Goal: Transaction & Acquisition: Purchase product/service

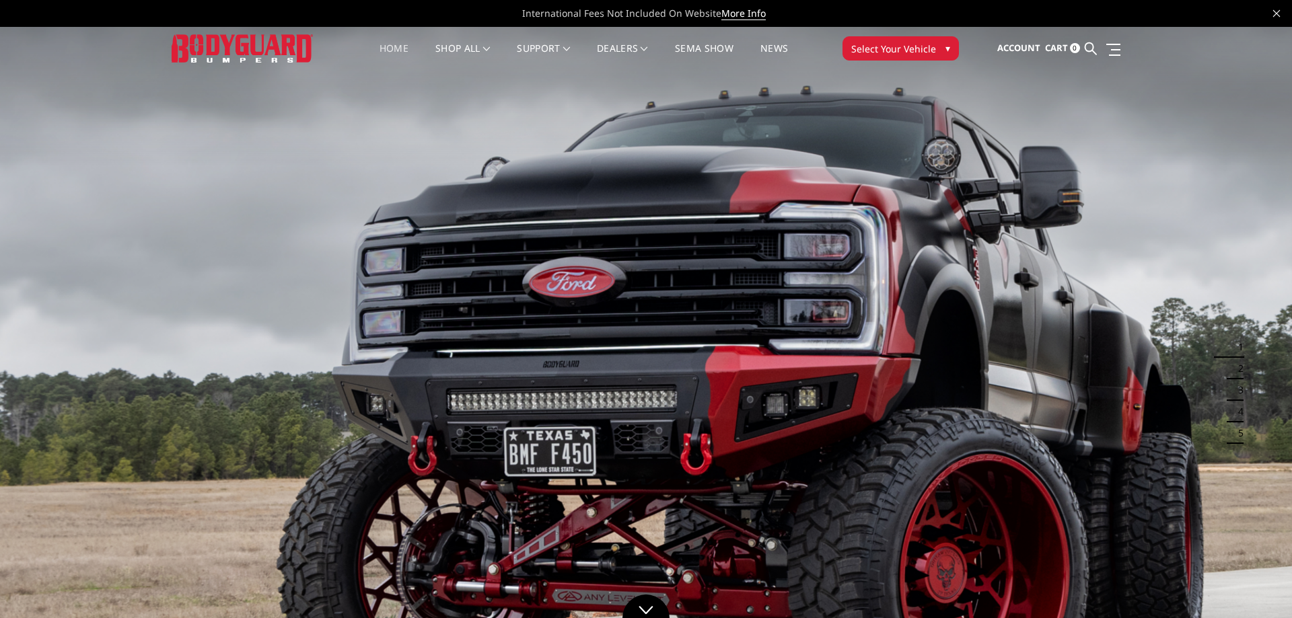
click at [908, 49] on span "Select Your Vehicle" at bounding box center [893, 49] width 85 height 14
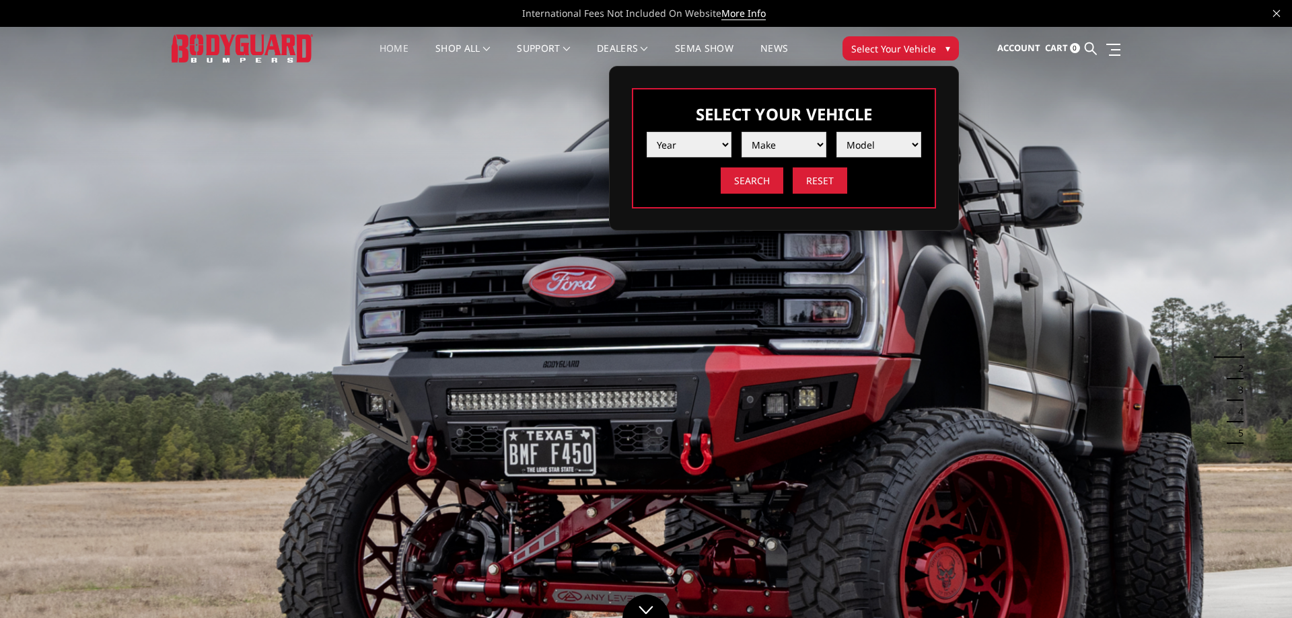
click at [732, 139] on li "Make" at bounding box center [778, 140] width 95 height 36
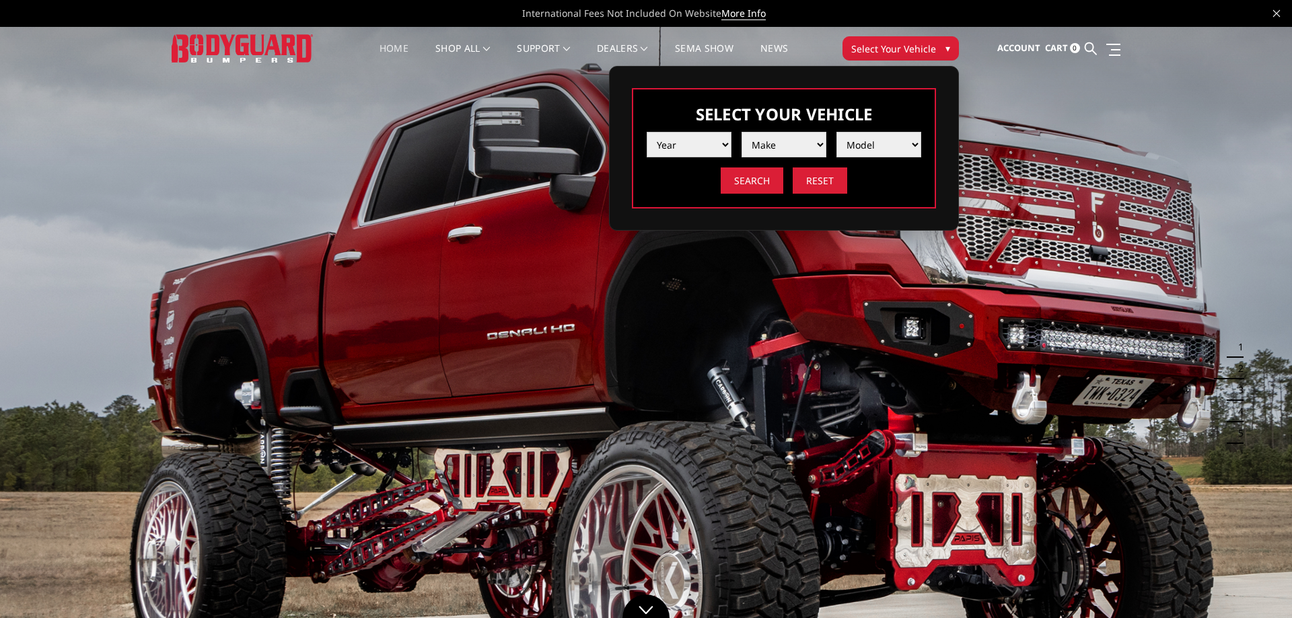
select select "yr_2025"
click option "2025" at bounding box center [0, 0] width 0 height 0
click at [741, 132] on select "Make Chevrolet Ford GMC Ram Toyota" at bounding box center [783, 145] width 85 height 26
select select "mk_chevrolet"
click option "Chevrolet" at bounding box center [0, 0] width 0 height 0
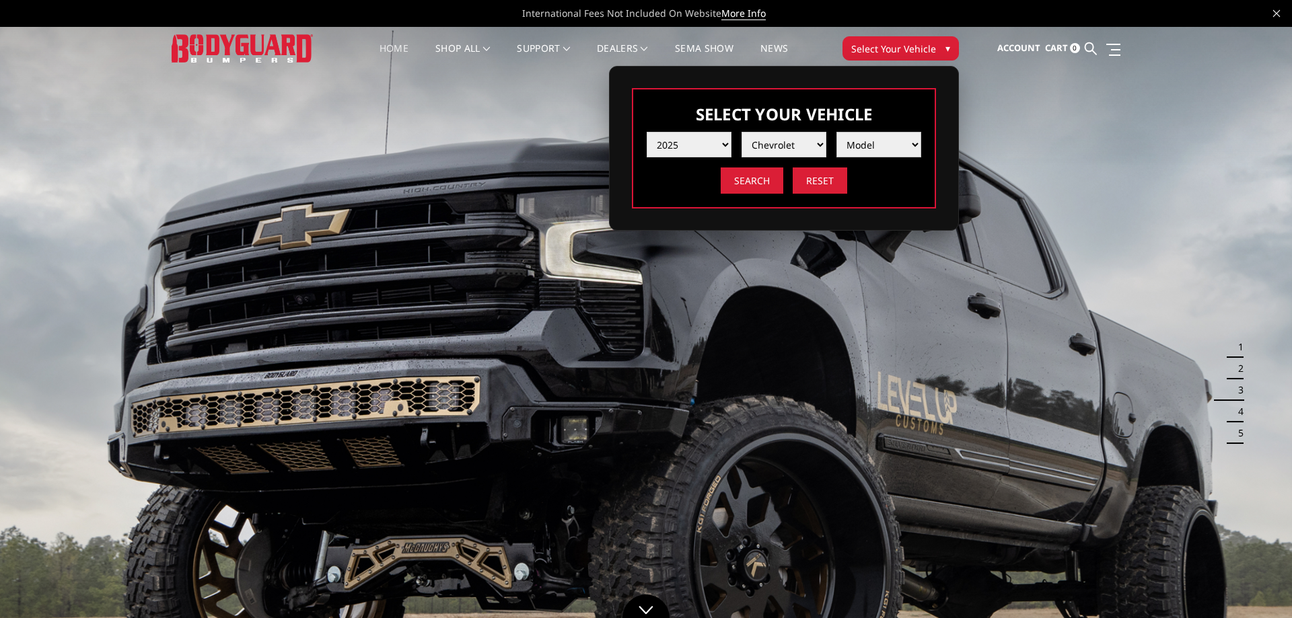
select select "md_silverado-2500-3500"
click option "Silverado 2500 / 3500" at bounding box center [0, 0] width 0 height 0
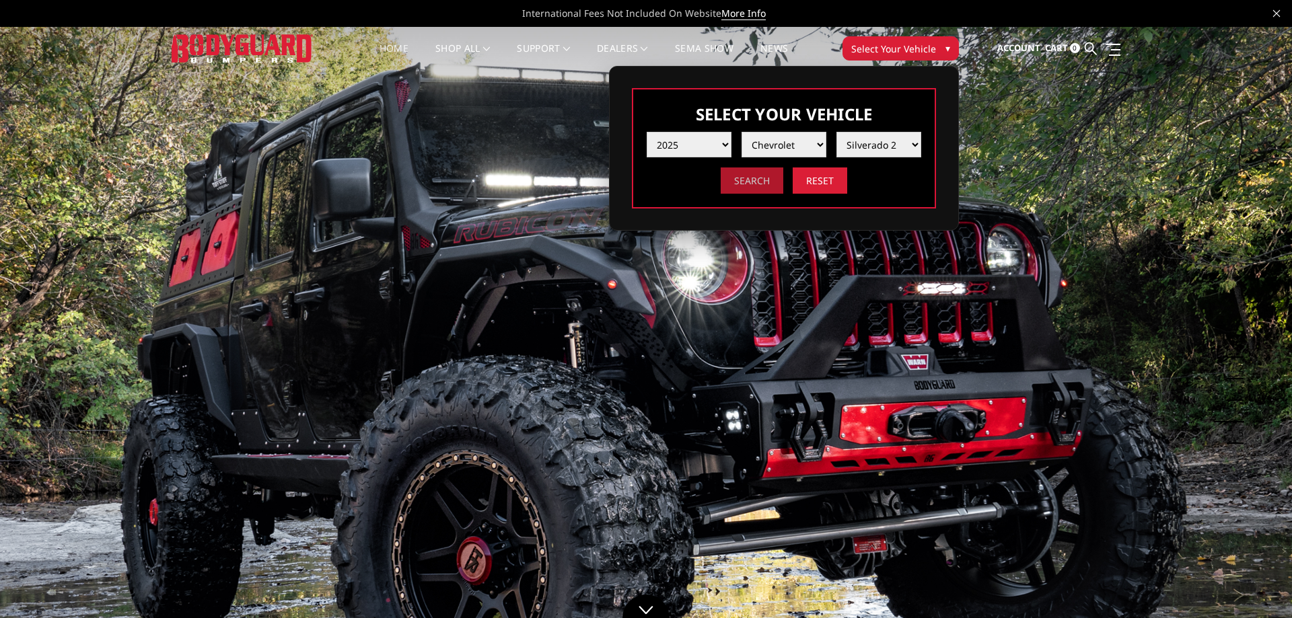
click at [757, 184] on input "Search" at bounding box center [751, 180] width 63 height 26
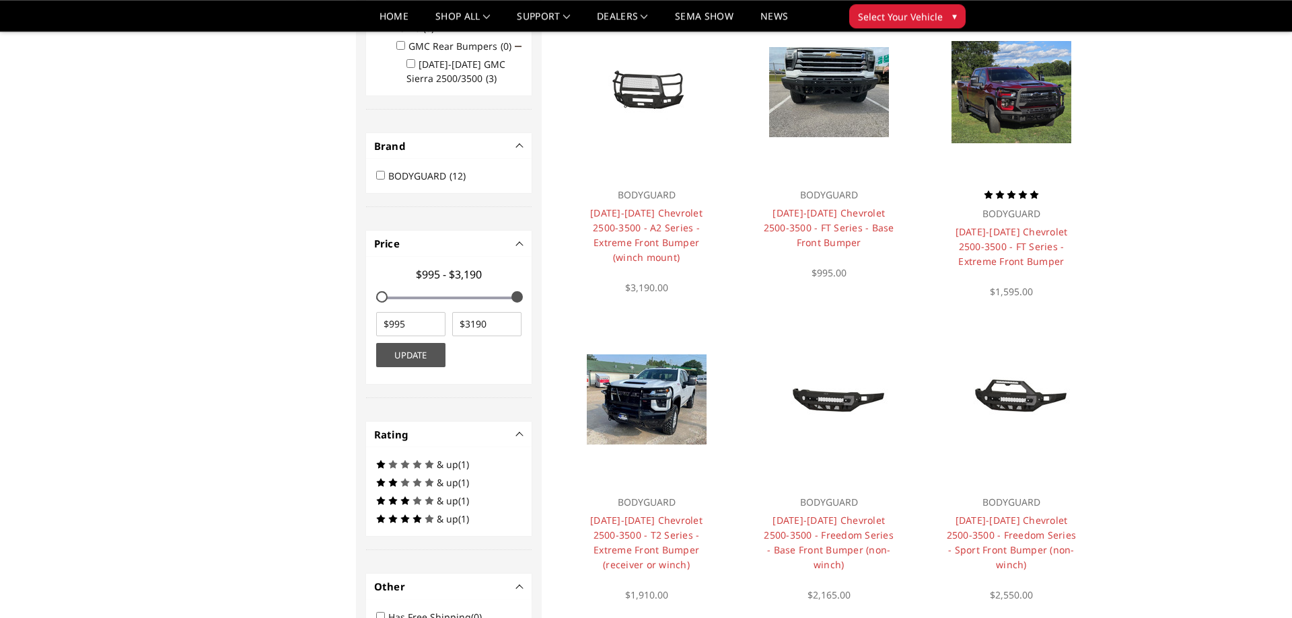
scroll to position [437, 0]
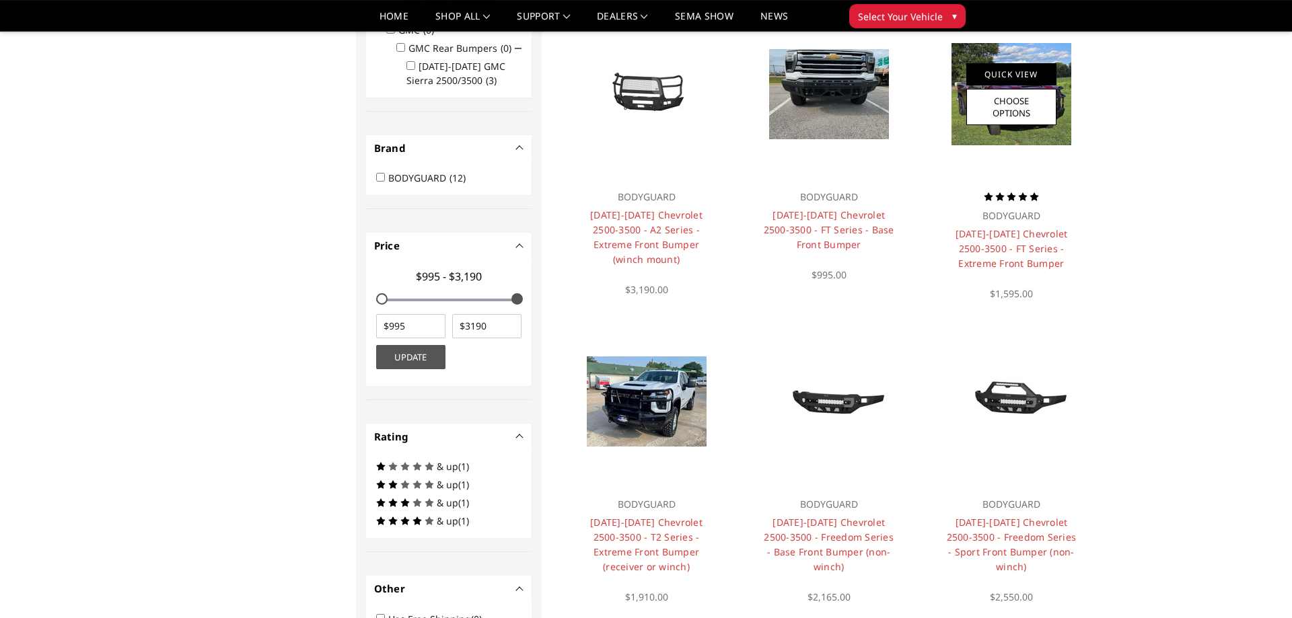
click at [1035, 80] on link "Quick View" at bounding box center [1011, 74] width 90 height 22
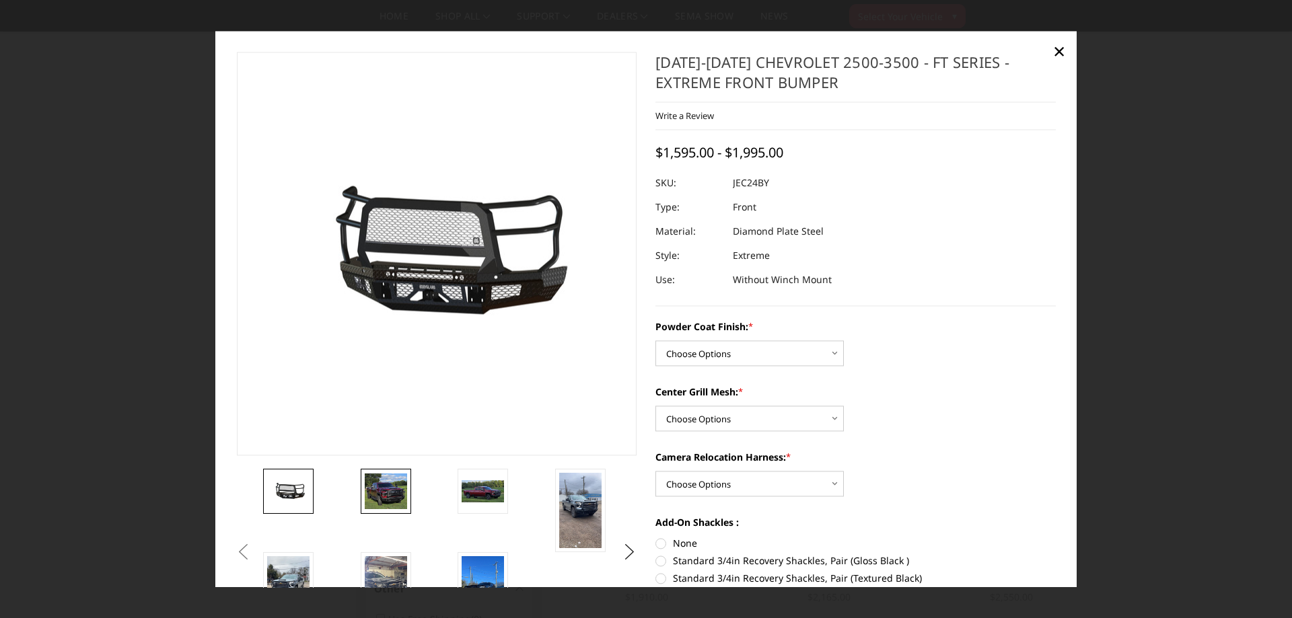
click at [386, 500] on img at bounding box center [386, 492] width 42 height 36
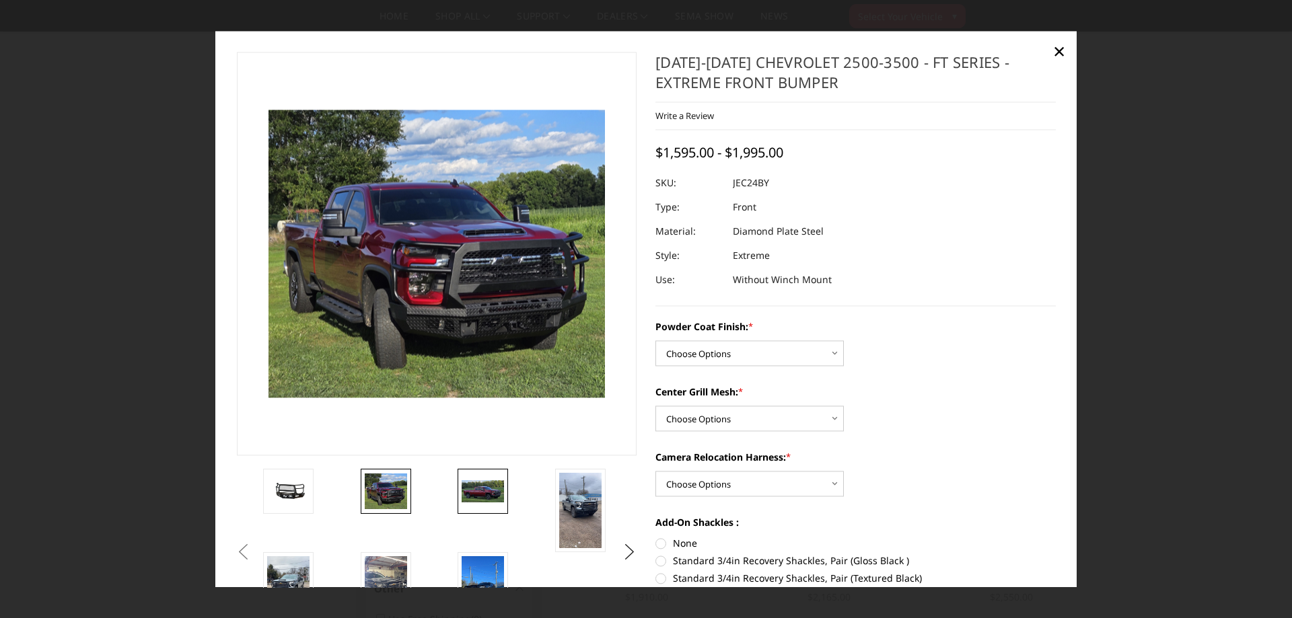
click at [481, 487] on img at bounding box center [482, 491] width 42 height 23
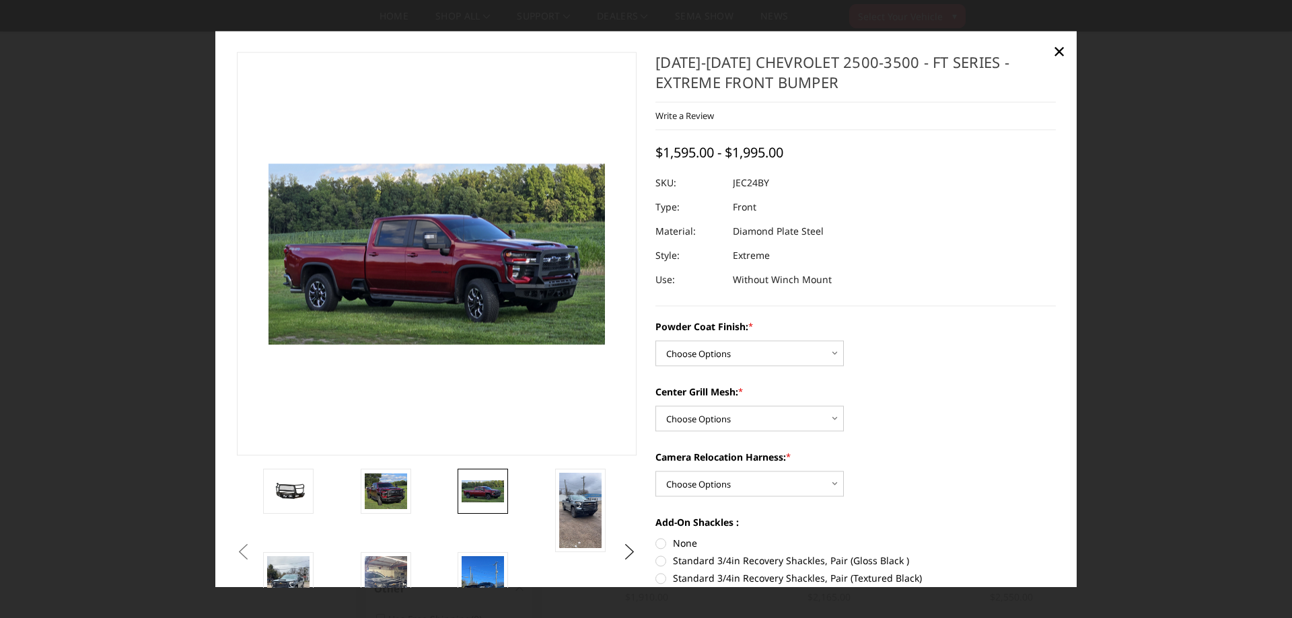
click at [554, 505] on li at bounding box center [600, 510] width 97 height 83
click at [574, 507] on img at bounding box center [580, 510] width 42 height 75
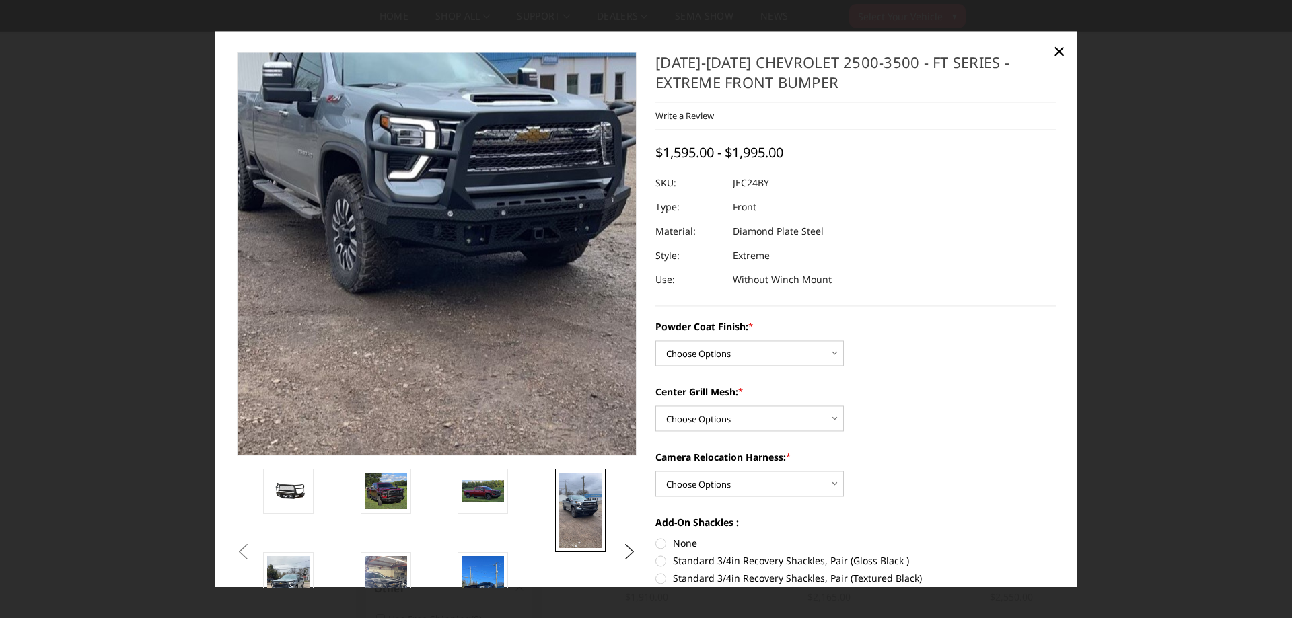
click at [472, 293] on img at bounding box center [430, 209] width 484 height 861
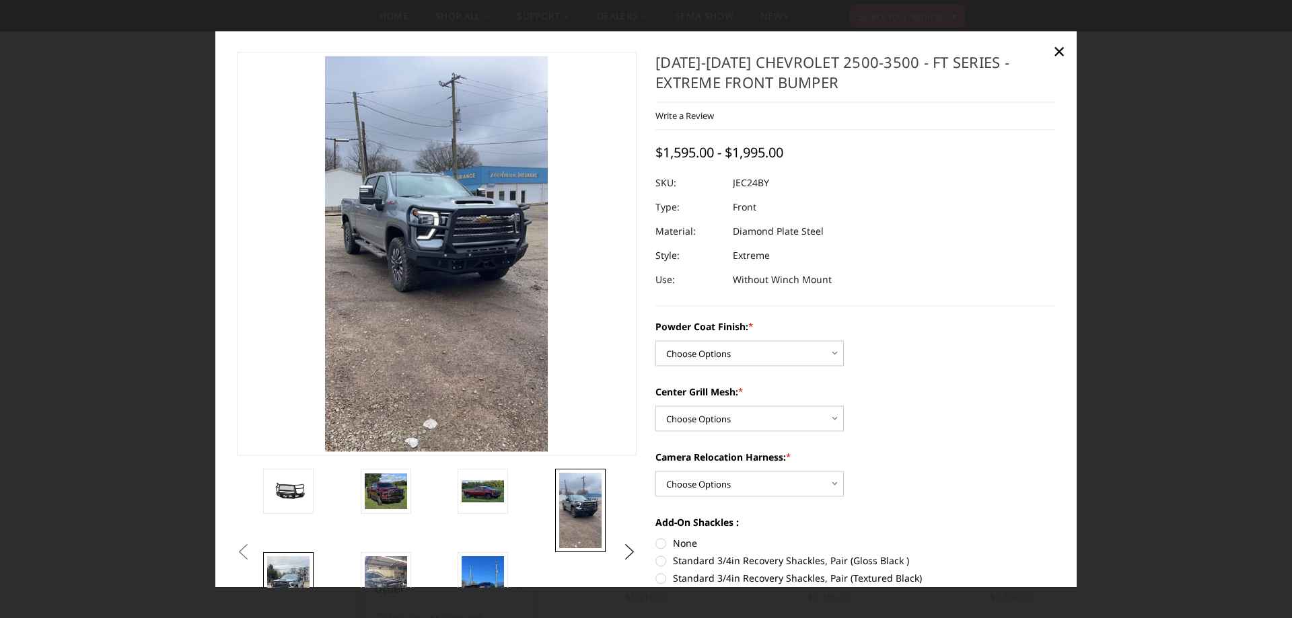
click at [285, 568] on img at bounding box center [288, 593] width 42 height 75
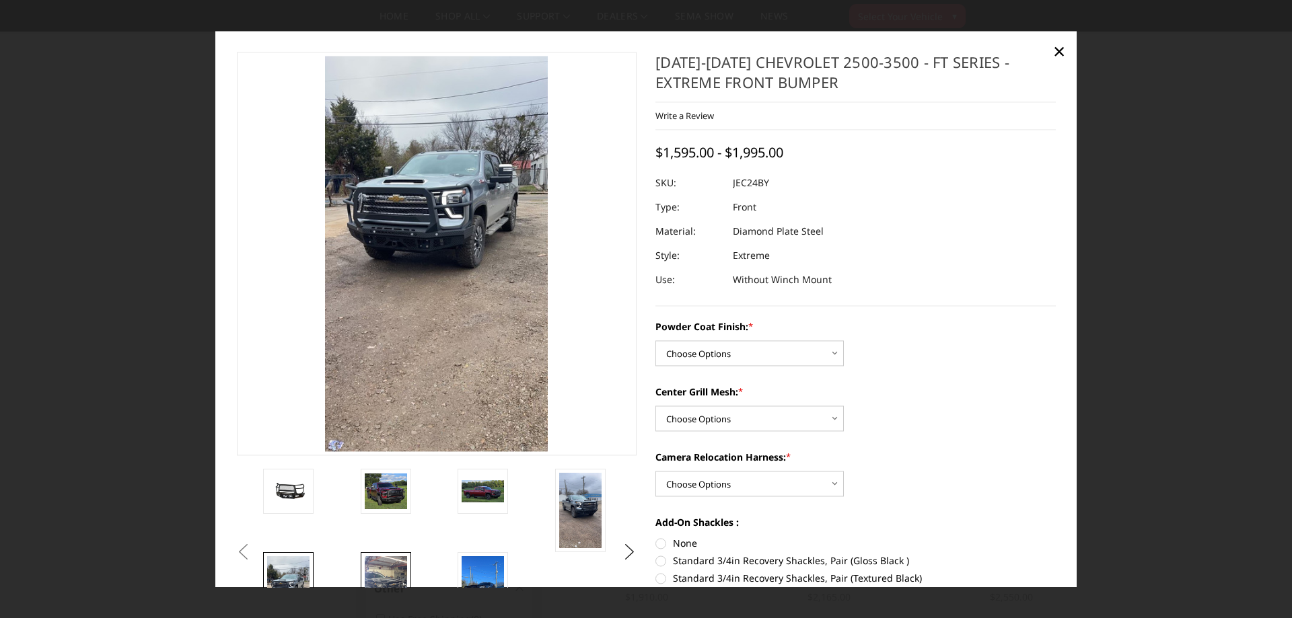
click at [384, 585] on img at bounding box center [386, 593] width 42 height 75
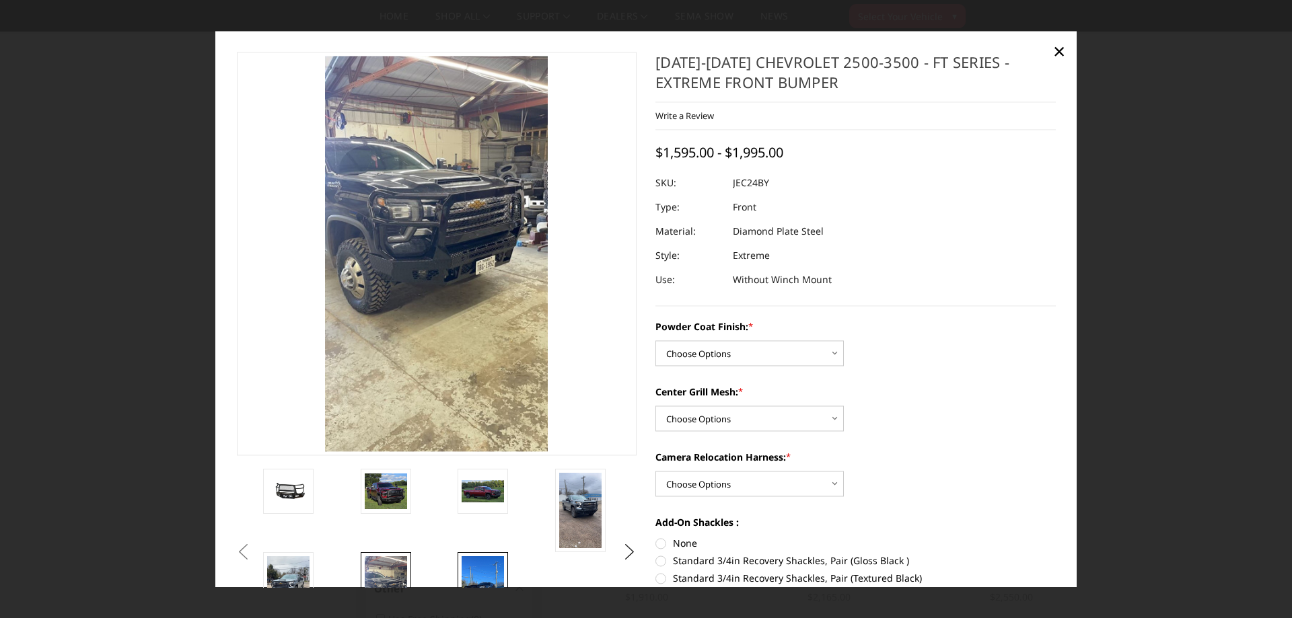
click at [476, 578] on img at bounding box center [482, 593] width 42 height 75
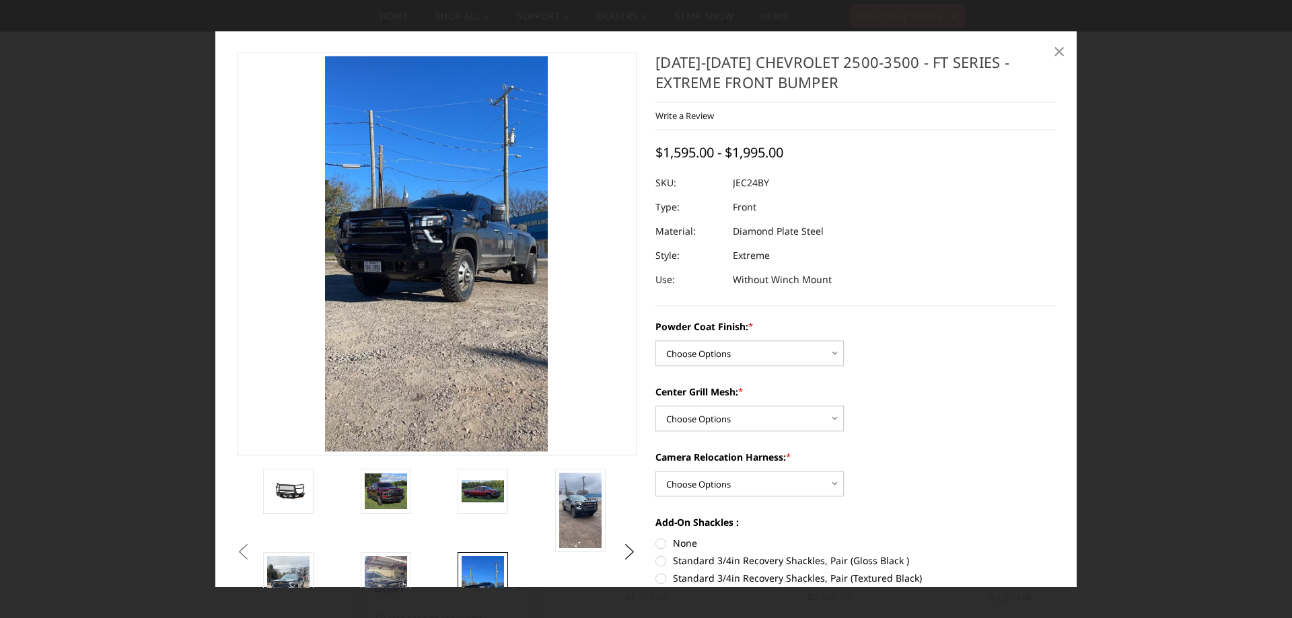
click at [1060, 49] on span "×" at bounding box center [1059, 51] width 12 height 29
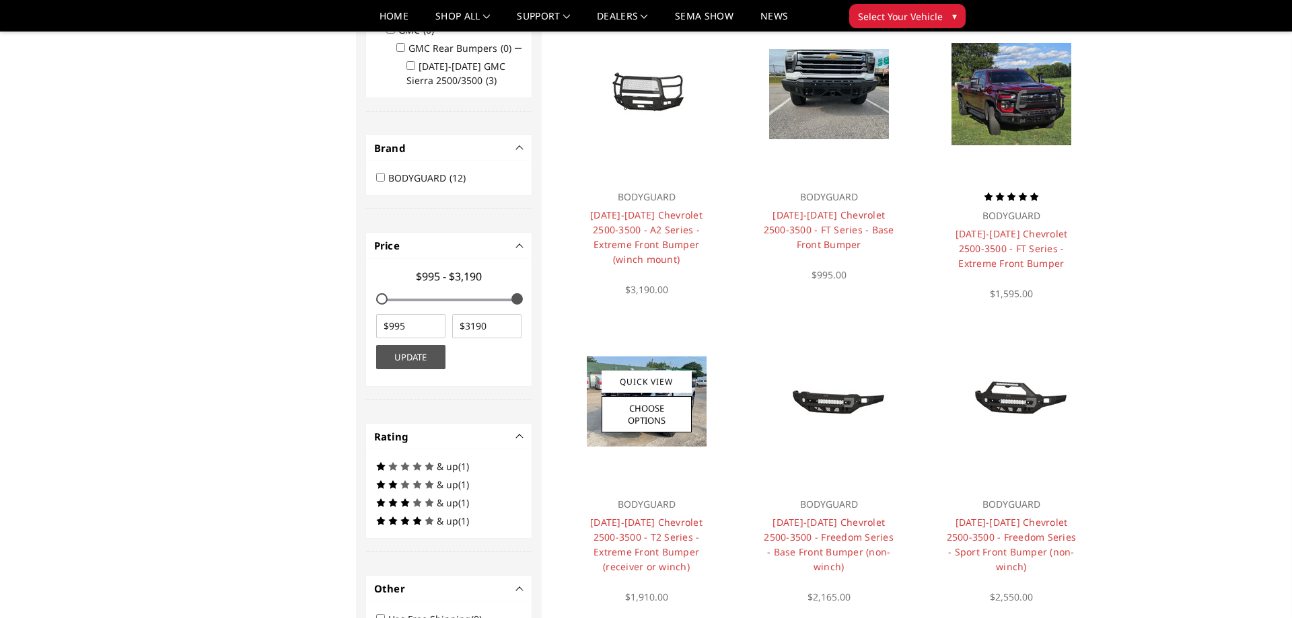
click at [696, 477] on div at bounding box center [646, 402] width 162 height 162
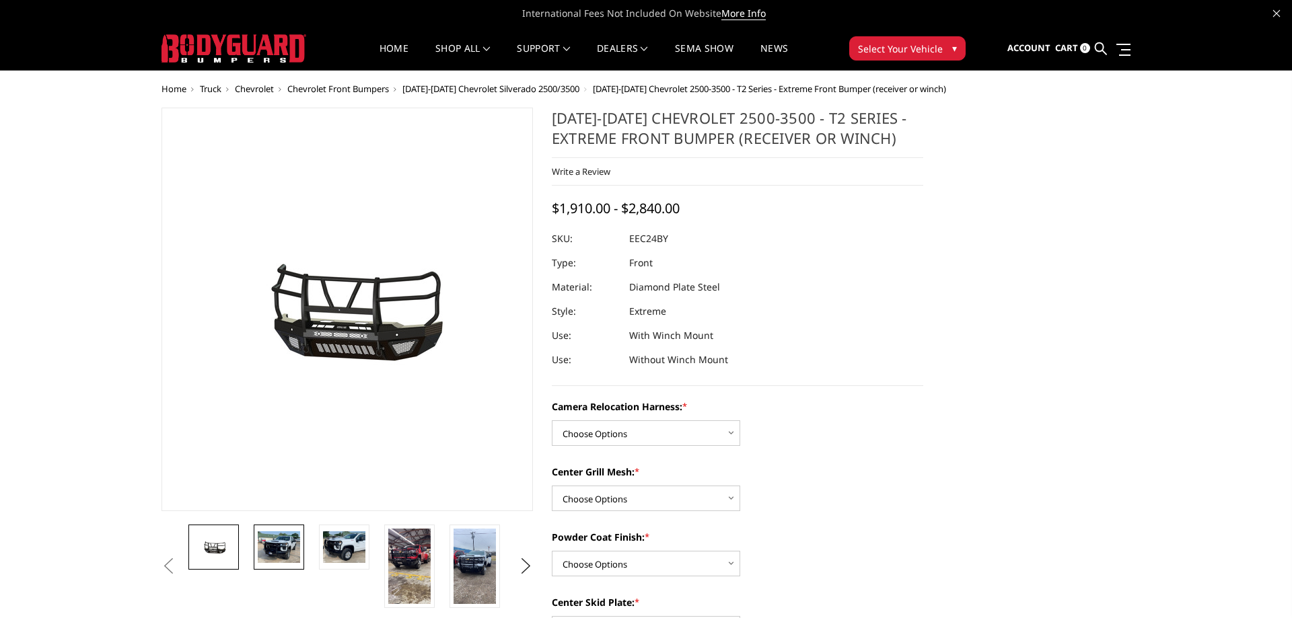
click at [288, 565] on link at bounding box center [279, 547] width 50 height 45
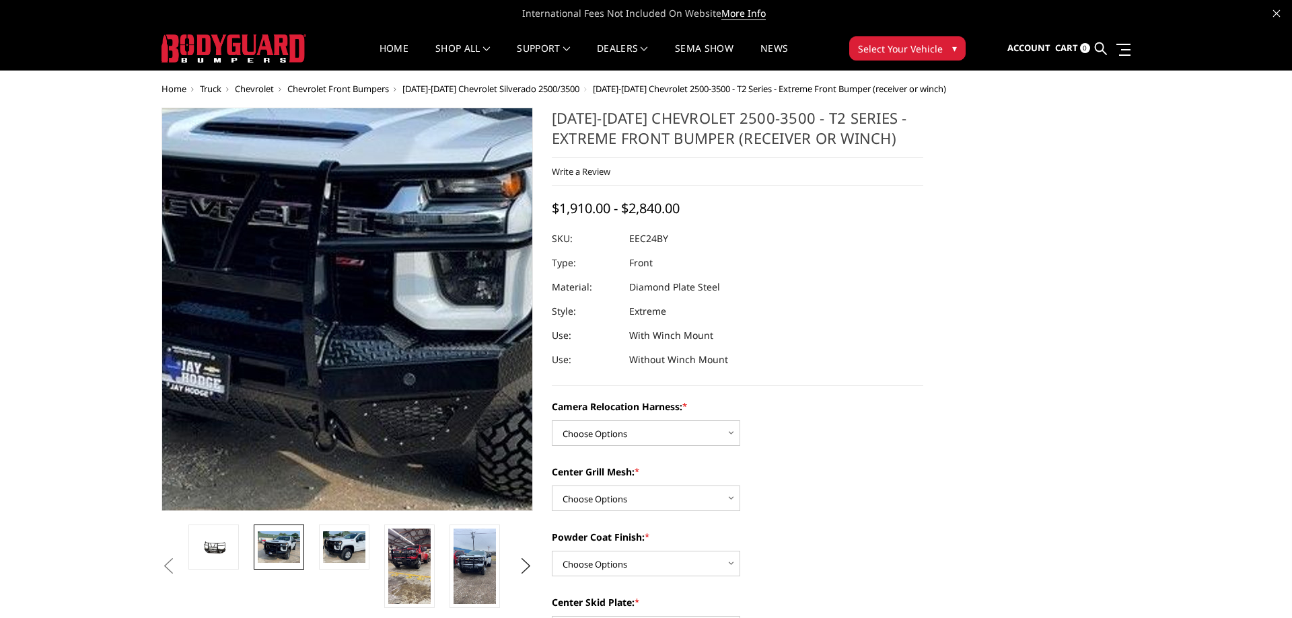
click at [336, 412] on img at bounding box center [362, 249] width 861 height 646
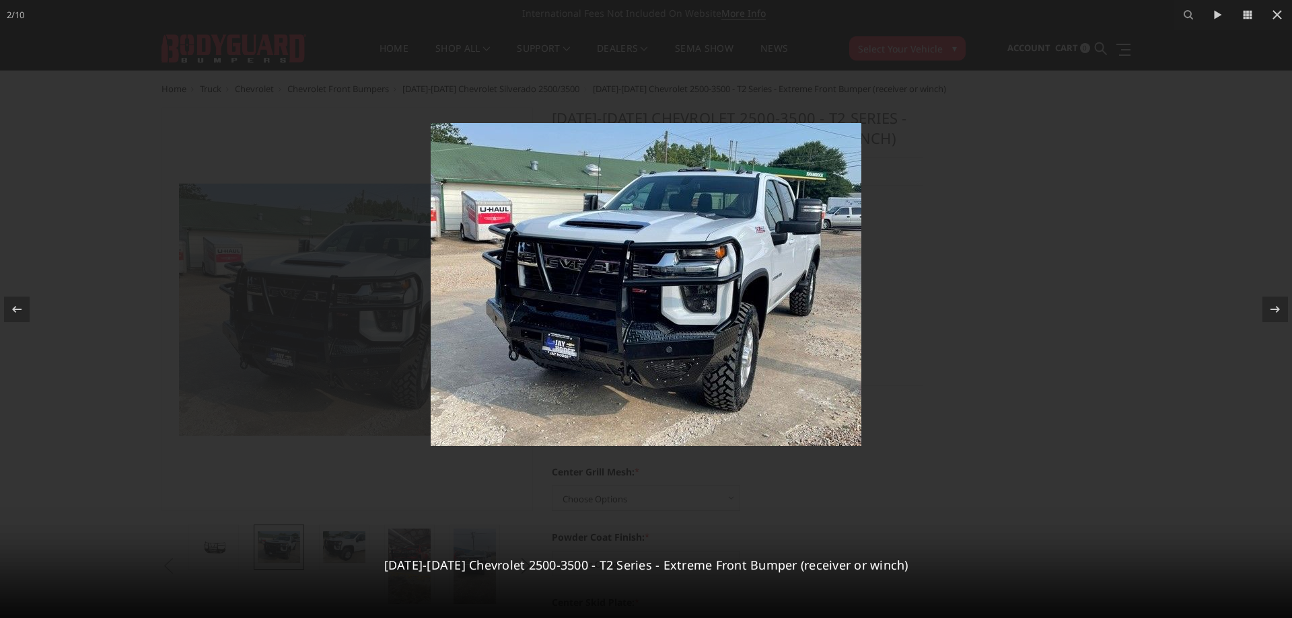
click at [636, 293] on img at bounding box center [646, 284] width 431 height 323
click at [1268, 308] on icon at bounding box center [1275, 309] width 16 height 16
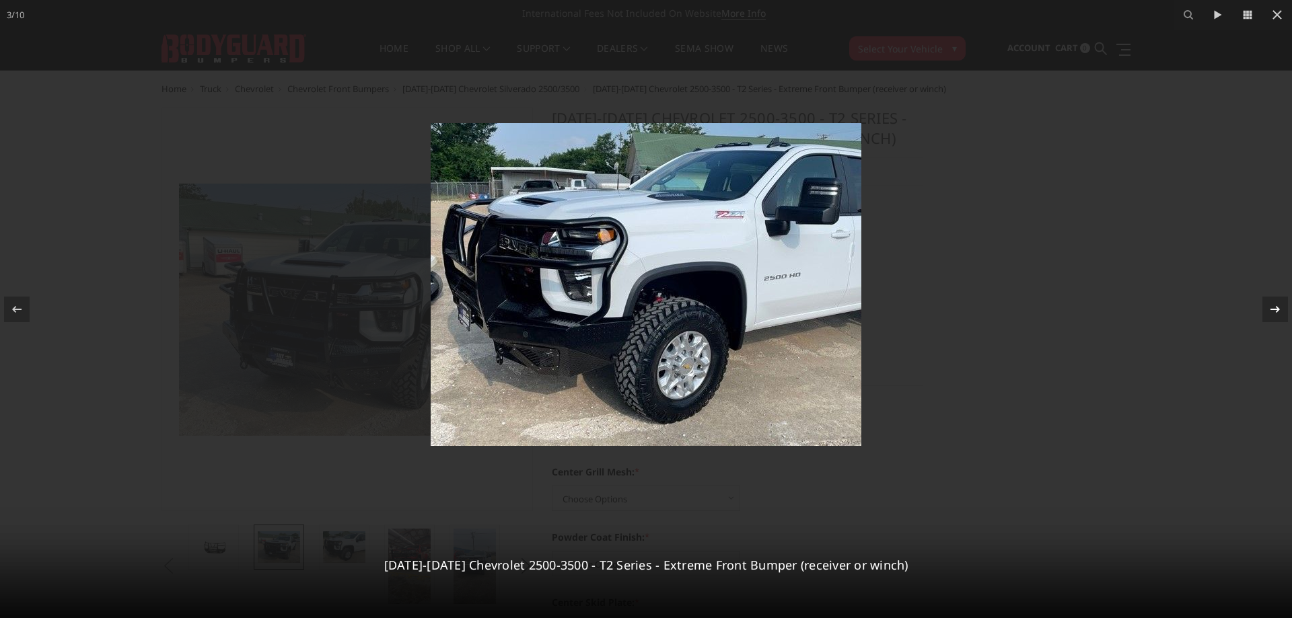
click at [1268, 308] on icon at bounding box center [1275, 309] width 16 height 16
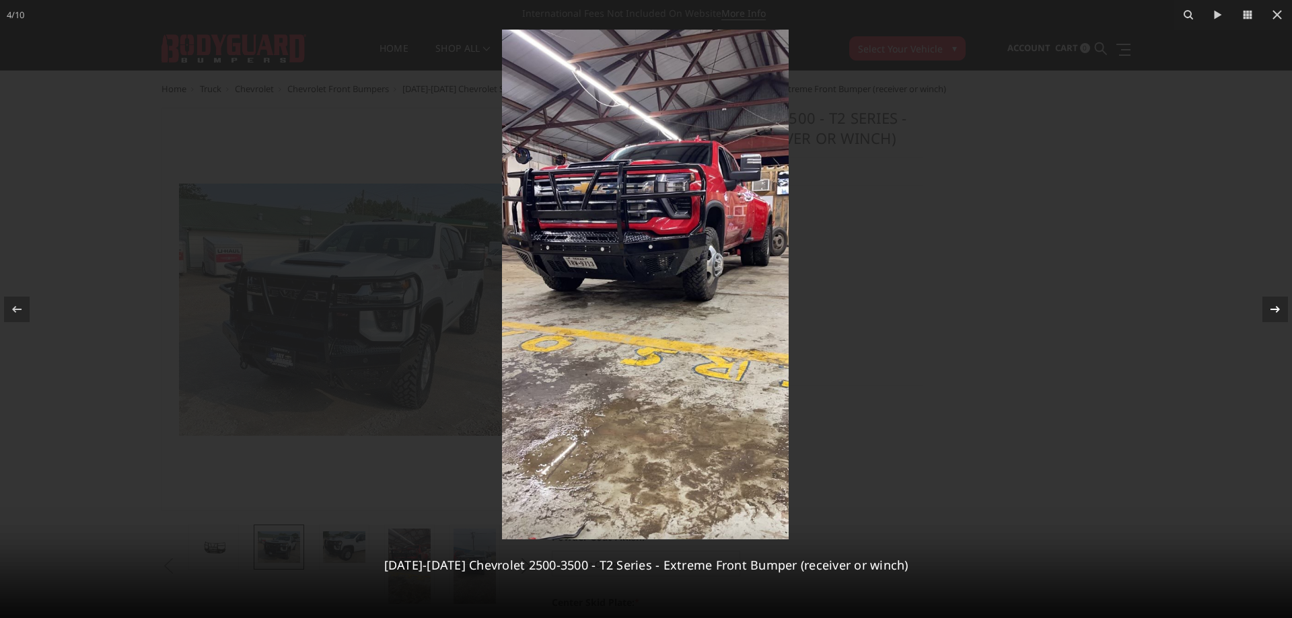
click at [1268, 308] on div "4 / [PHONE_NUMBER][DATE][DATE] Chevrolet 2500-3500 - T2 Series - Extreme Front …" at bounding box center [646, 309] width 1292 height 618
click at [1268, 308] on icon at bounding box center [1275, 309] width 16 height 16
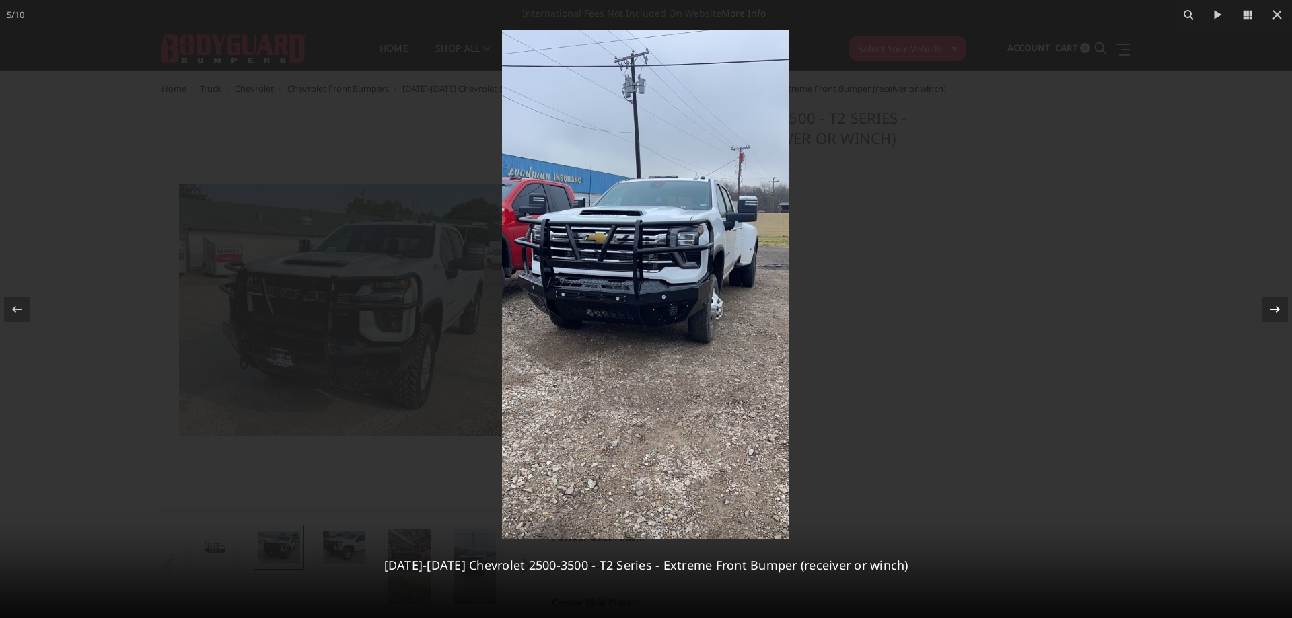
click at [1268, 308] on icon at bounding box center [1275, 309] width 16 height 16
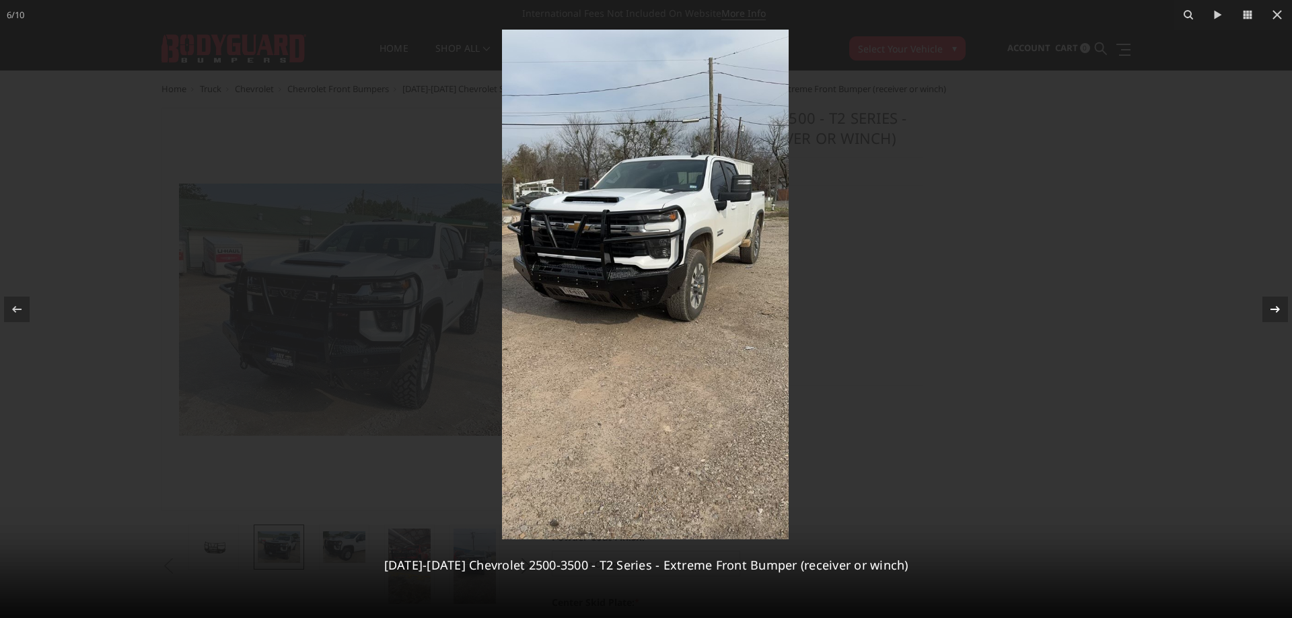
click at [1268, 308] on icon at bounding box center [1275, 309] width 16 height 16
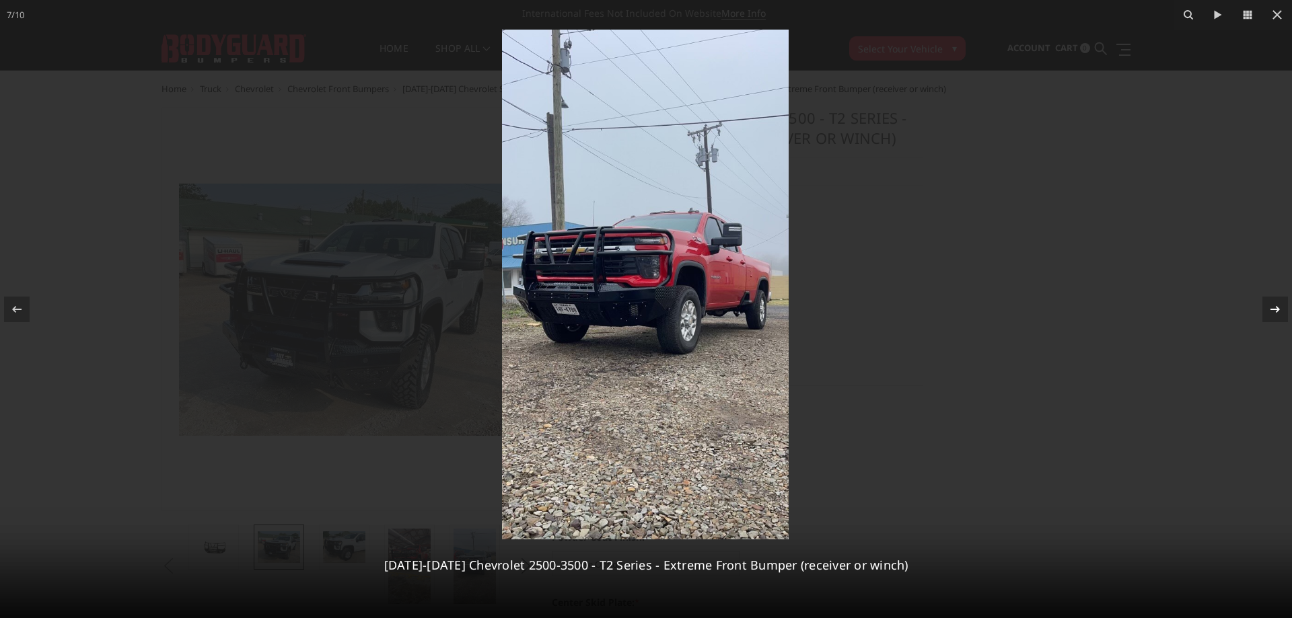
click at [1268, 308] on icon at bounding box center [1275, 309] width 16 height 16
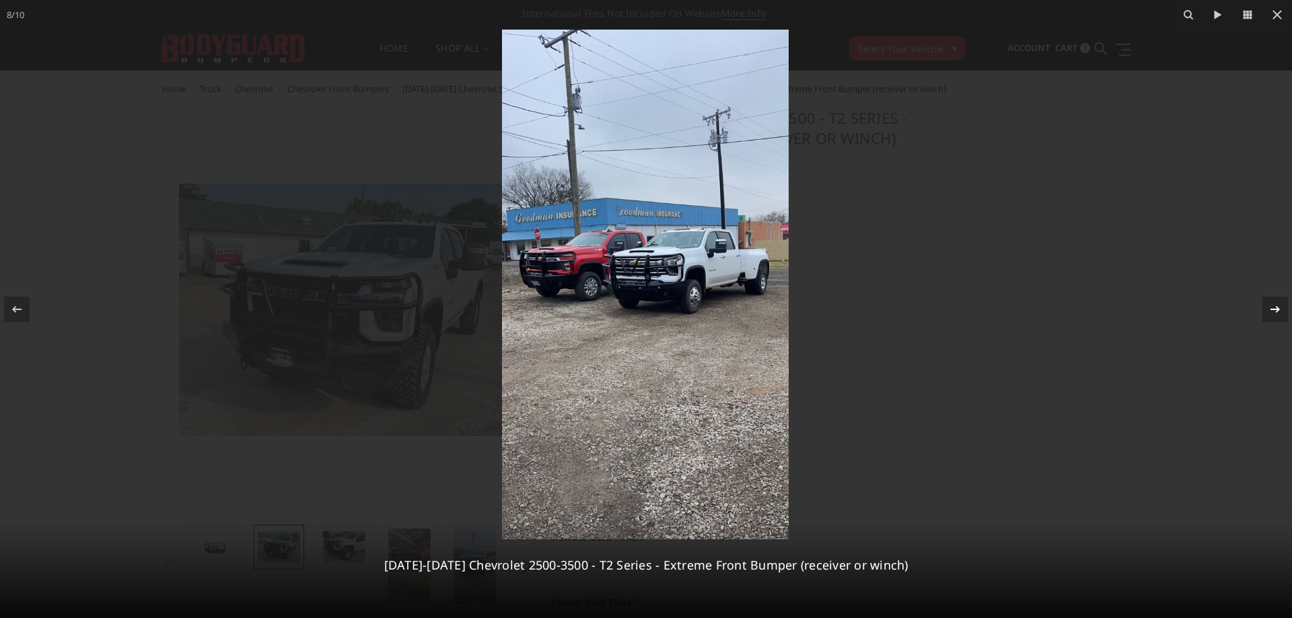
click at [1268, 308] on div "8 / [PHONE_NUMBER][DATE][DATE] Chevrolet 2500-3500 - T2 Series - Extreme Front …" at bounding box center [646, 309] width 1292 height 618
click at [1268, 308] on icon at bounding box center [1275, 309] width 16 height 16
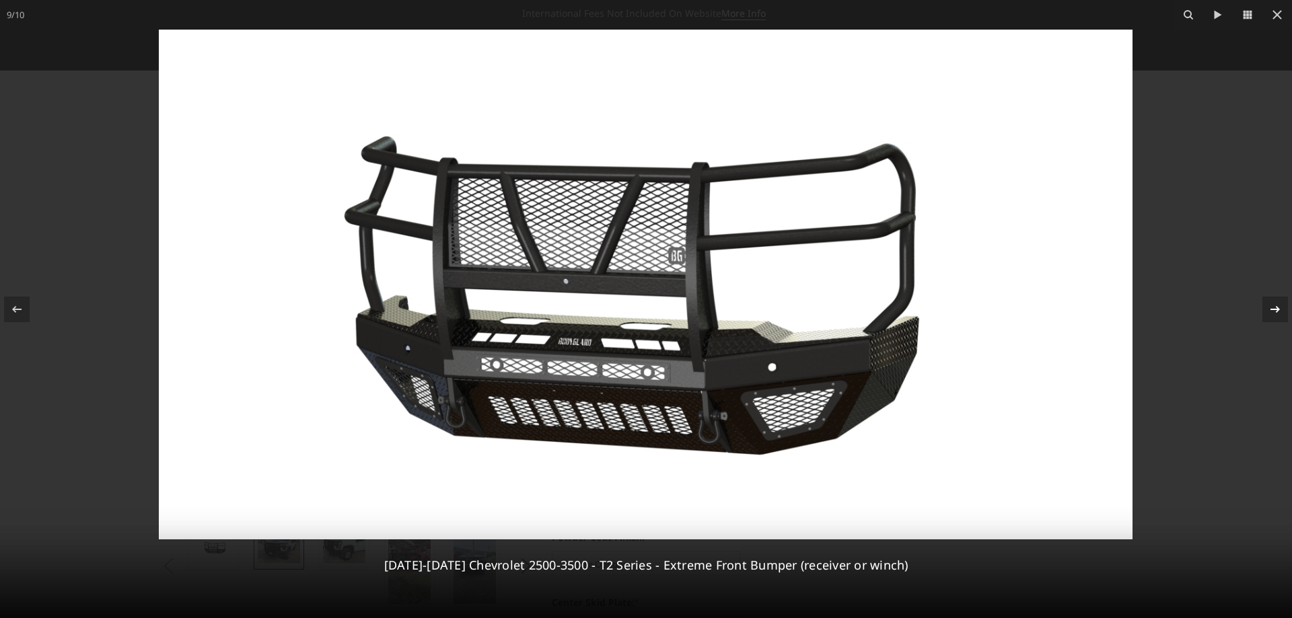
click at [1268, 308] on div "9 / [PHONE_NUMBER][DATE][DATE] Chevrolet 2500-3500 - T2 Series - Extreme Front …" at bounding box center [646, 309] width 1292 height 618
click at [1268, 308] on icon at bounding box center [1275, 309] width 16 height 16
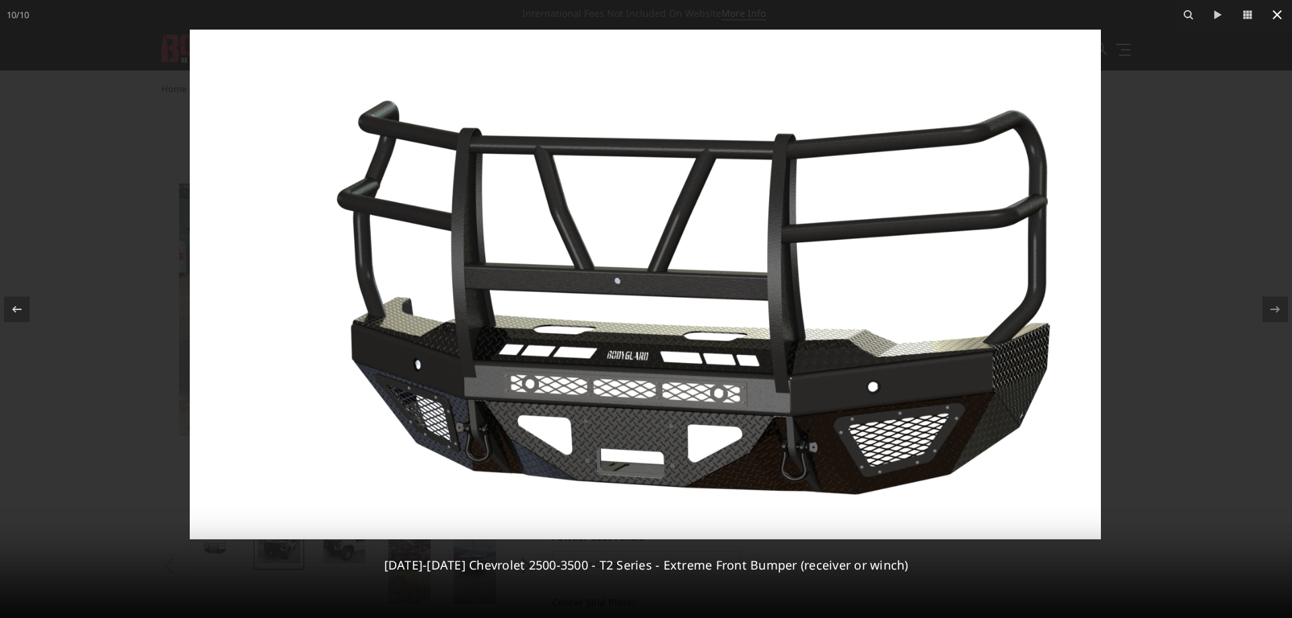
click at [1281, 9] on icon at bounding box center [1277, 15] width 16 height 16
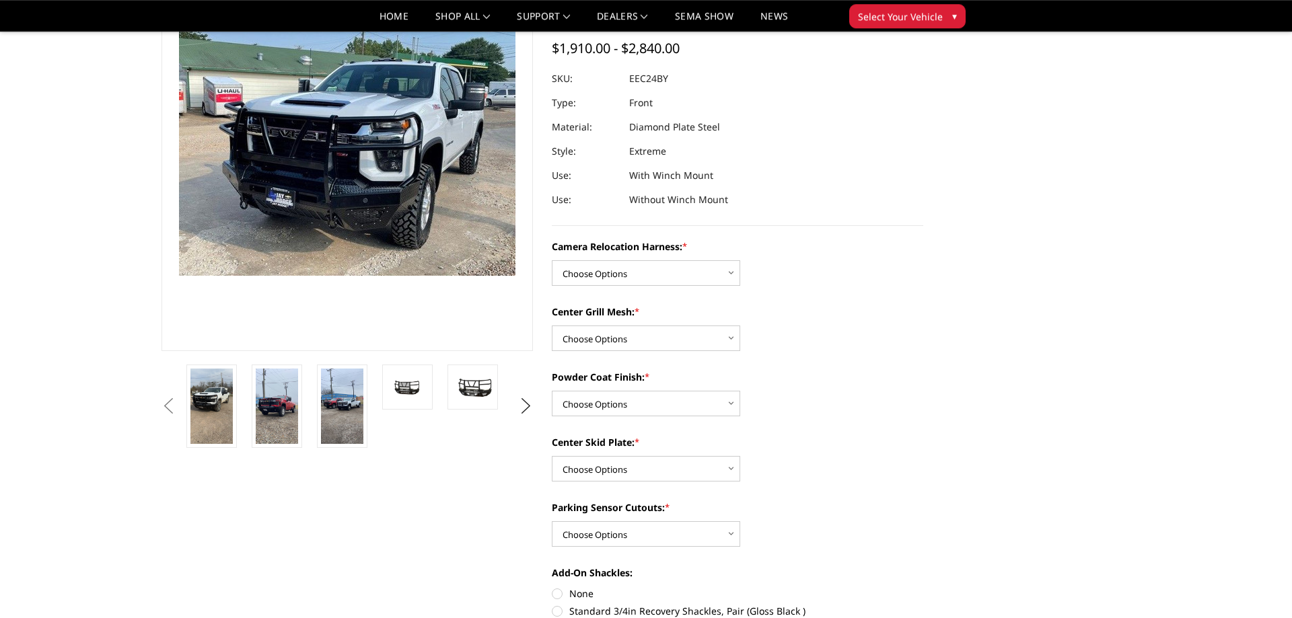
scroll to position [131, 0]
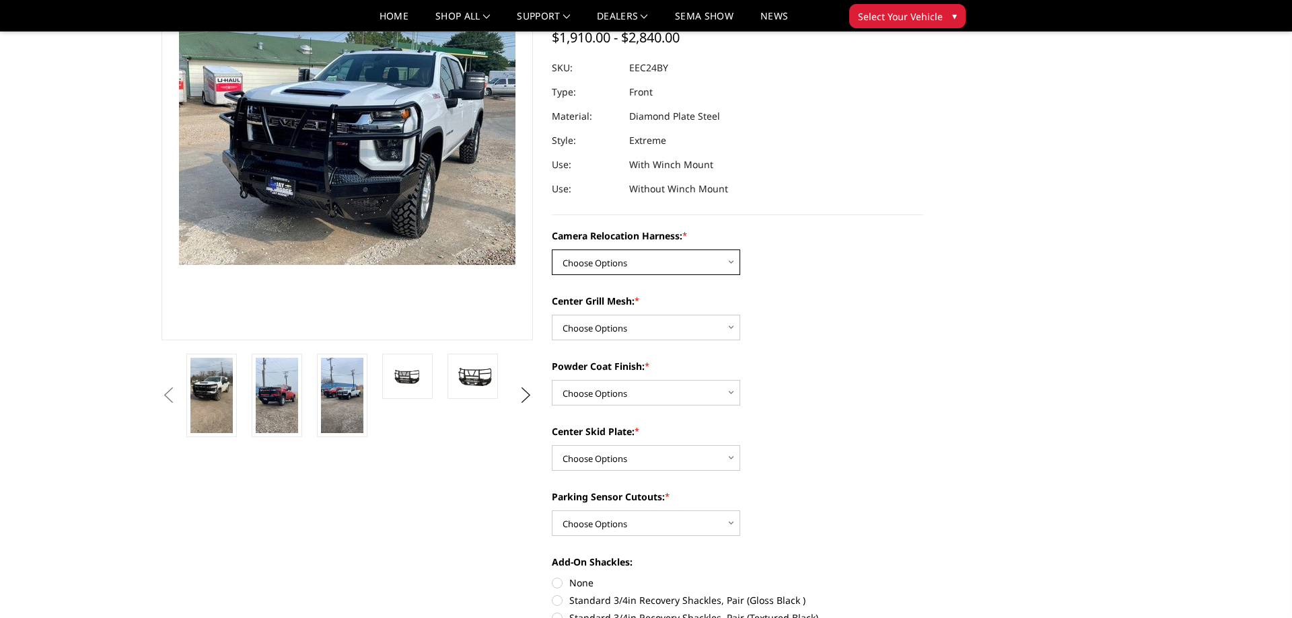
select select "3731"
click option "With camera harness" at bounding box center [0, 0] width 0 height 0
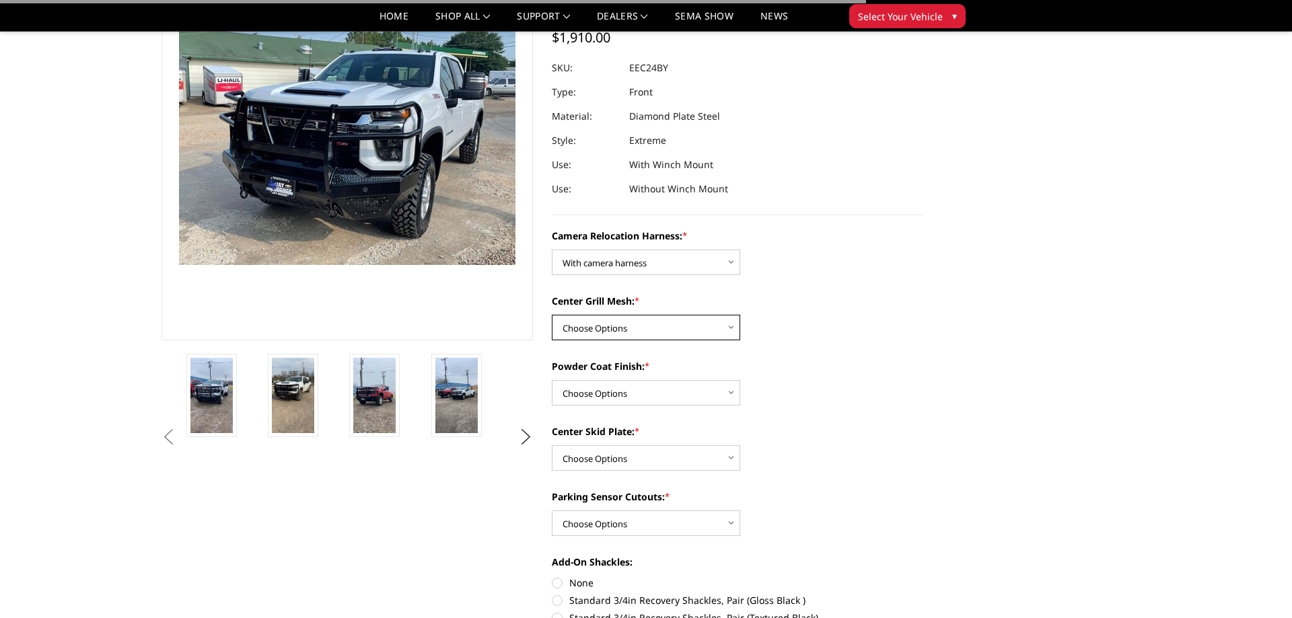
click at [552, 315] on select "Choose Options Without expanded metal With expanded metal" at bounding box center [646, 328] width 188 height 26
select select "3729"
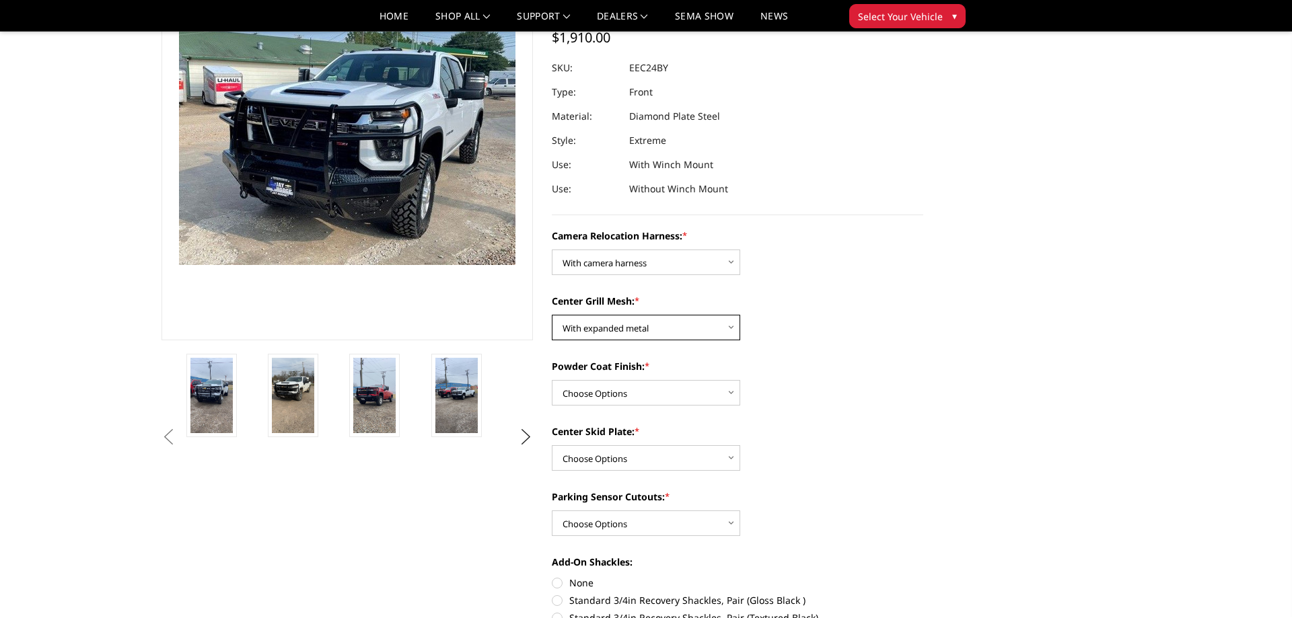
click option "With expanded metal" at bounding box center [0, 0] width 0 height 0
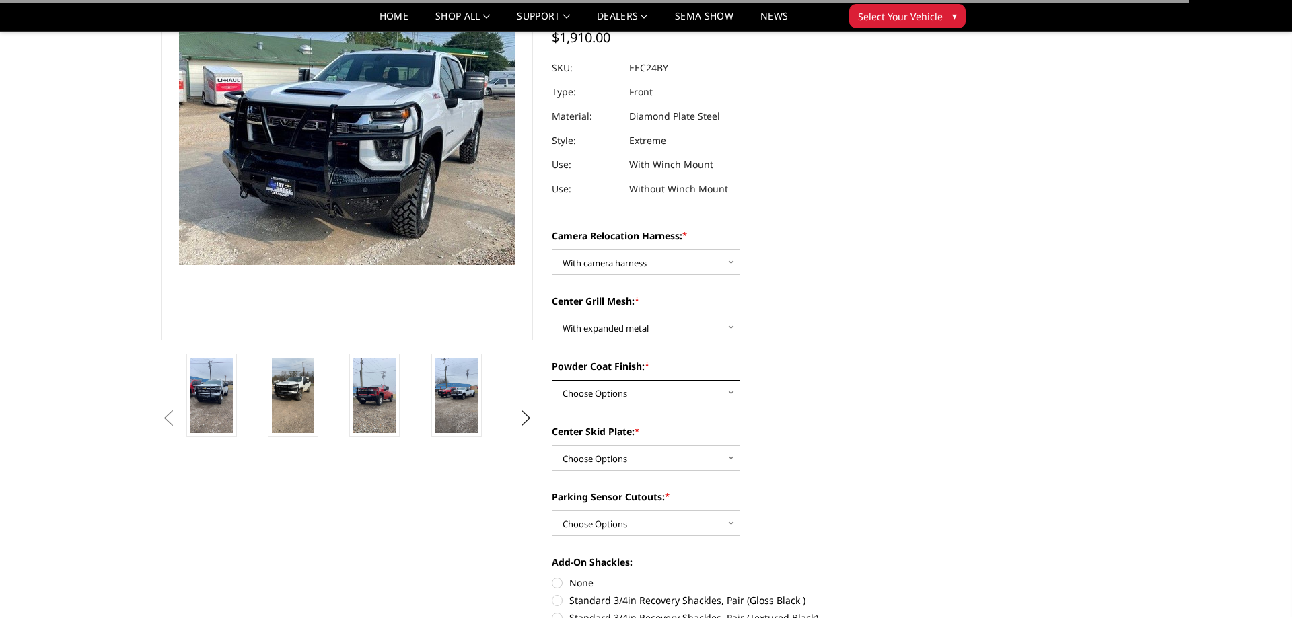
click at [552, 380] on select "Choose Options Textured Black Powder Coat Gloss Black Powder Coat Bare Metal" at bounding box center [646, 393] width 188 height 26
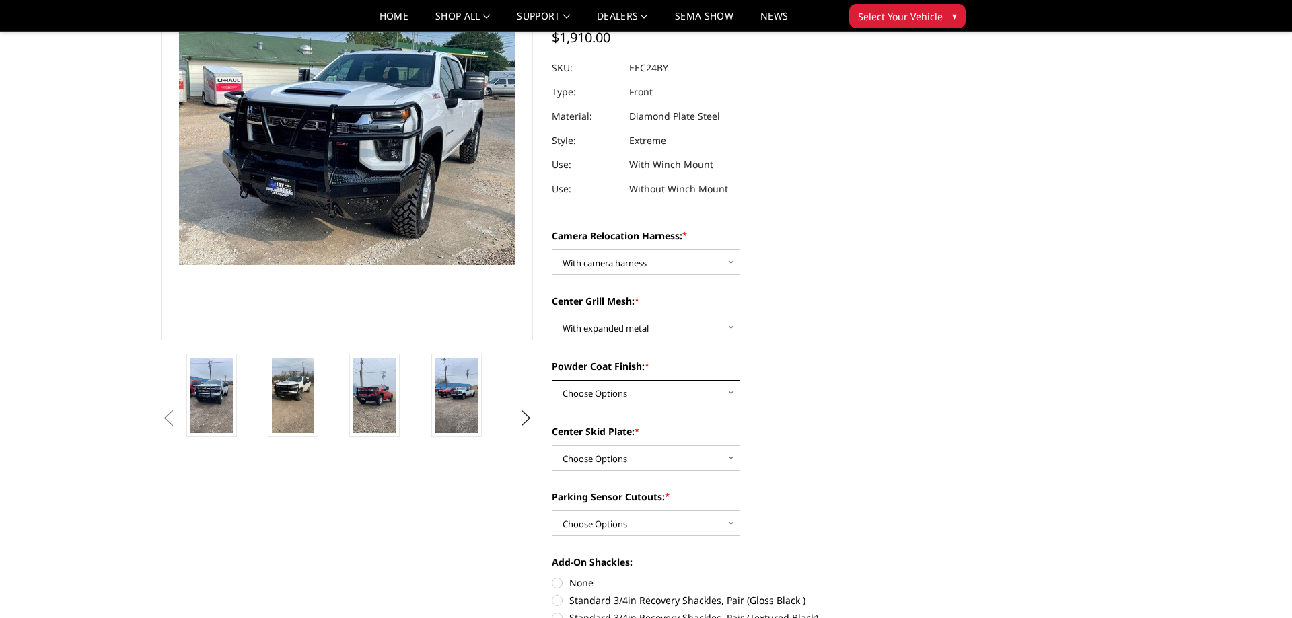
select select "3728"
click option "Textured Black Powder Coat" at bounding box center [0, 0] width 0 height 0
click at [552, 445] on select "Choose Options Winch Mount Skid Plate Standard Skid Plate (included) 2" Receive…" at bounding box center [646, 458] width 188 height 26
select select "3724"
click option "Standard Skid Plate (included)" at bounding box center [0, 0] width 0 height 0
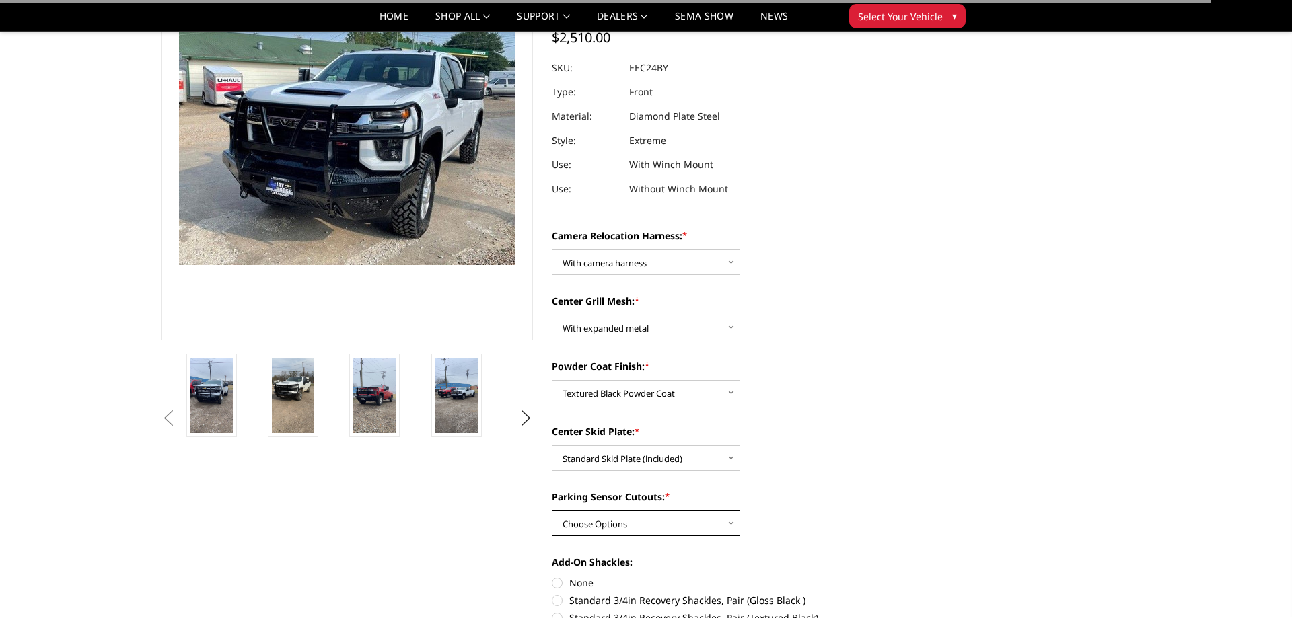
click at [552, 511] on select "Choose Options Yes - With Parking Sensor Cutouts" at bounding box center [646, 524] width 188 height 26
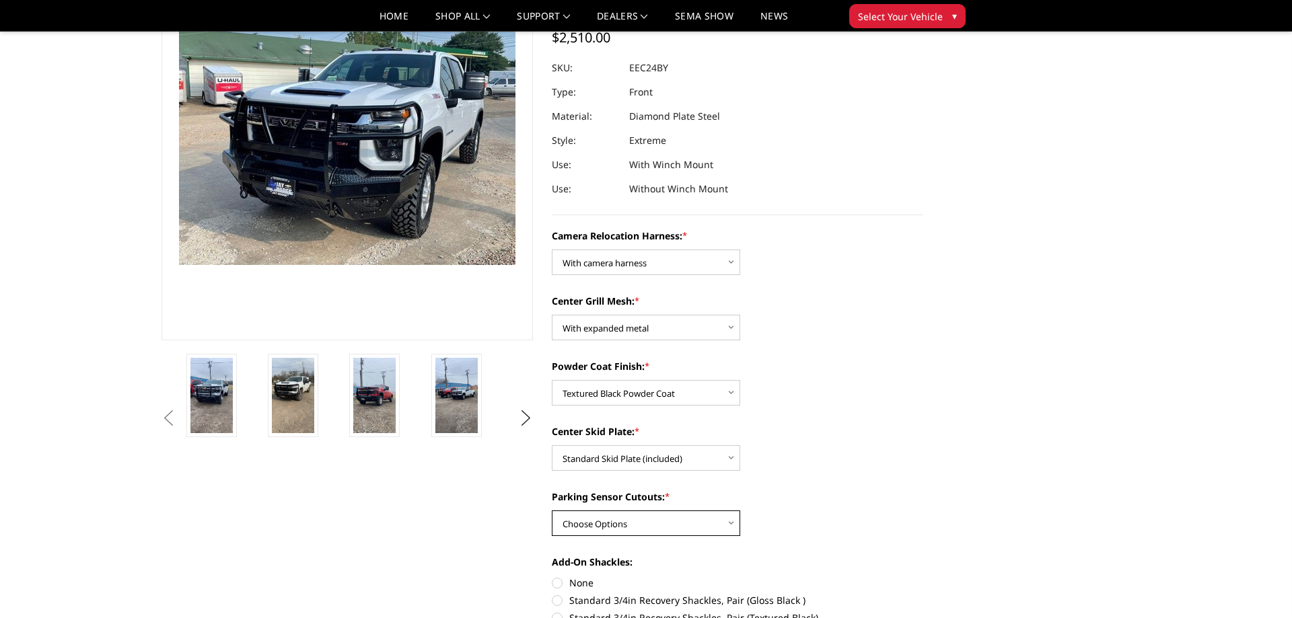
select select "3722"
click option "Yes - With Parking Sensor Cutouts" at bounding box center [0, 0] width 0 height 0
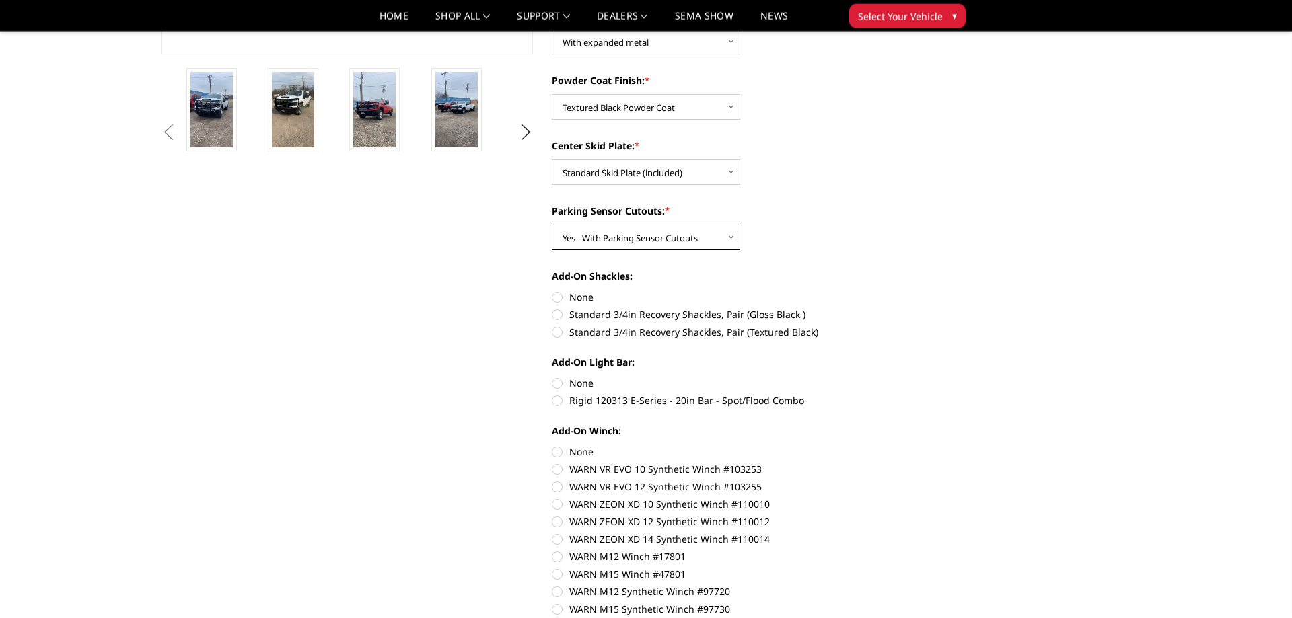
scroll to position [428, 0]
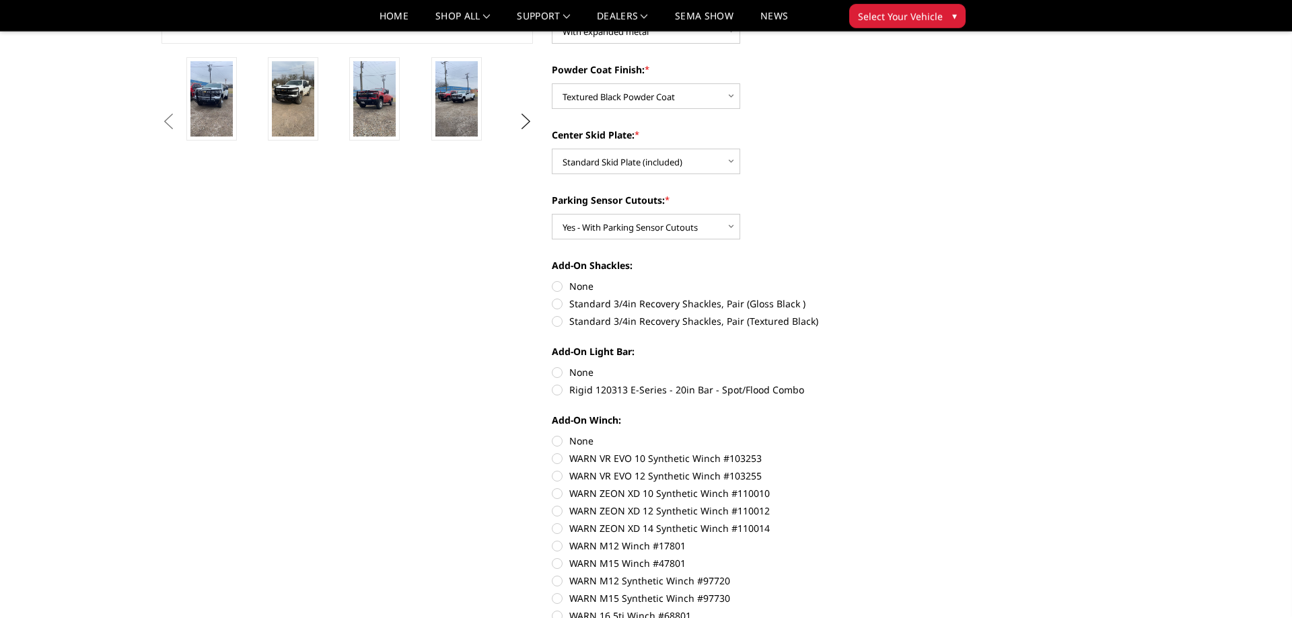
click at [569, 283] on label "None" at bounding box center [737, 286] width 371 height 14
click at [552, 280] on input "None" at bounding box center [552, 279] width 1 height 1
radio input "true"
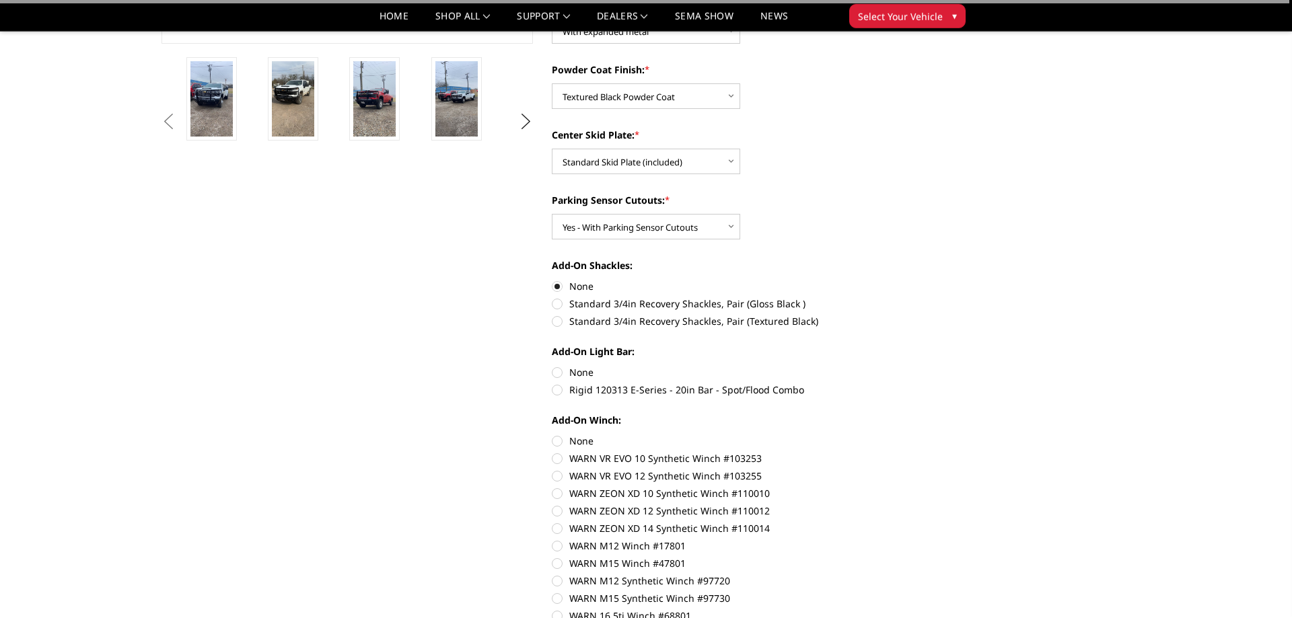
click at [560, 372] on label "None" at bounding box center [737, 372] width 371 height 14
click at [552, 366] on input "None" at bounding box center [552, 365] width 1 height 1
radio input "true"
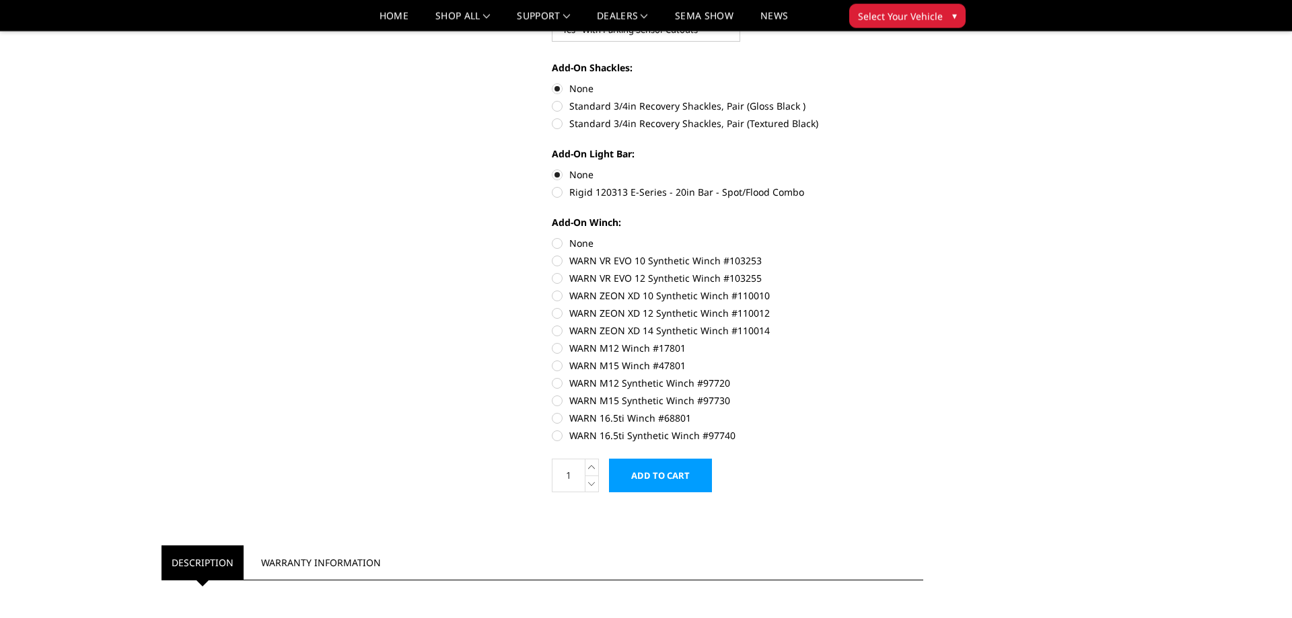
scroll to position [639, 0]
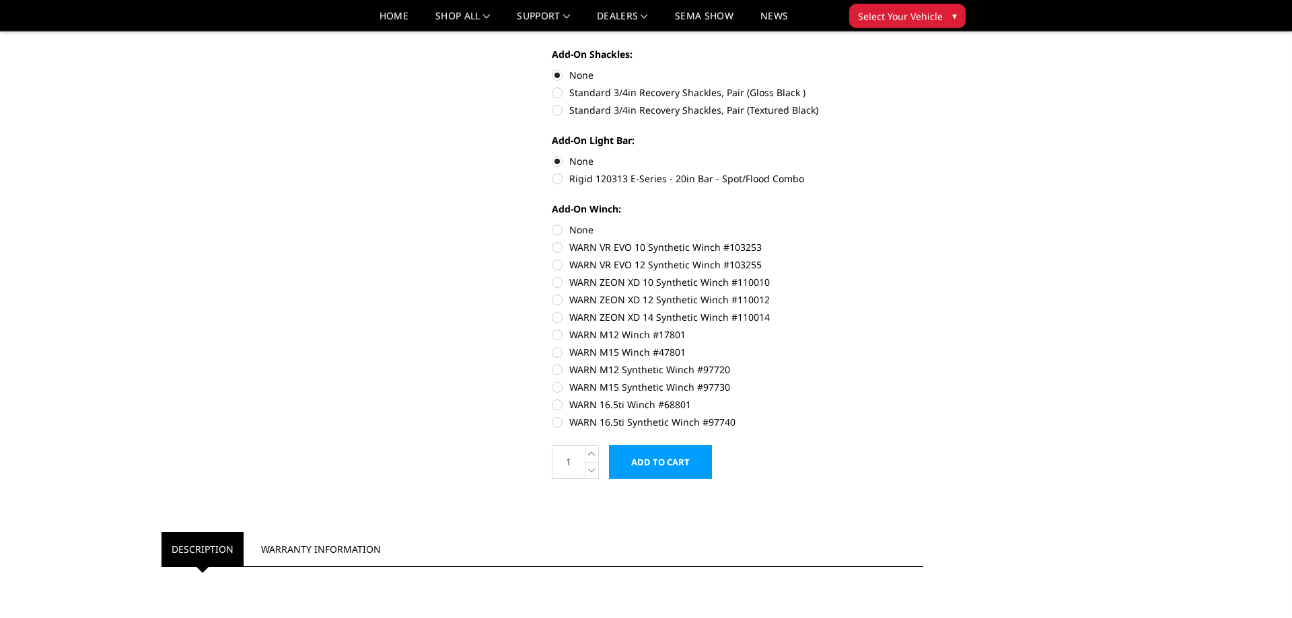
click at [556, 232] on label "None" at bounding box center [737, 230] width 371 height 14
click at [552, 223] on input "None" at bounding box center [552, 223] width 1 height 1
radio input "true"
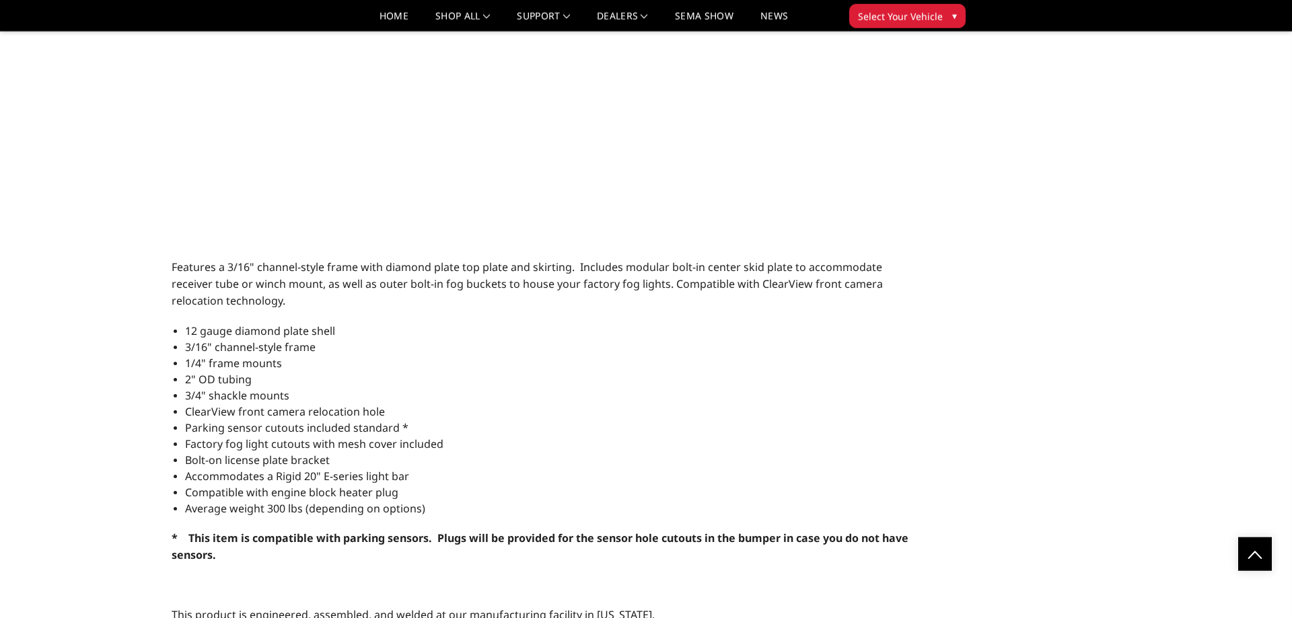
scroll to position [1329, 0]
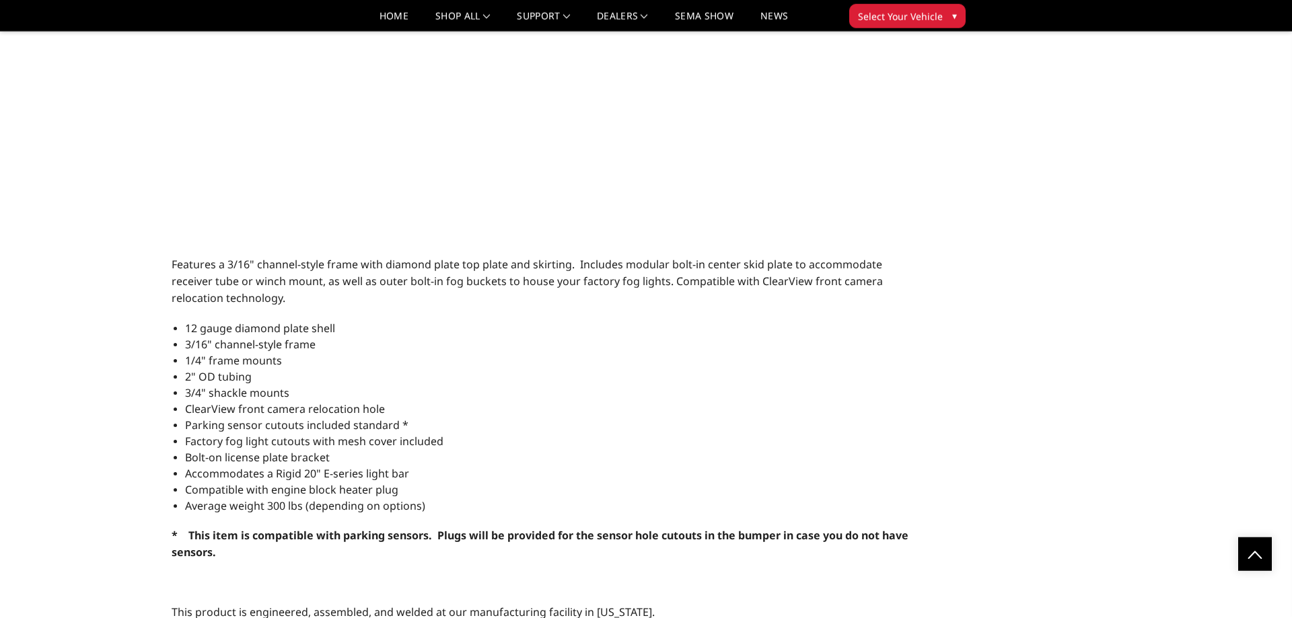
click at [412, 369] on li "2" OD tubing" at bounding box center [549, 377] width 728 height 16
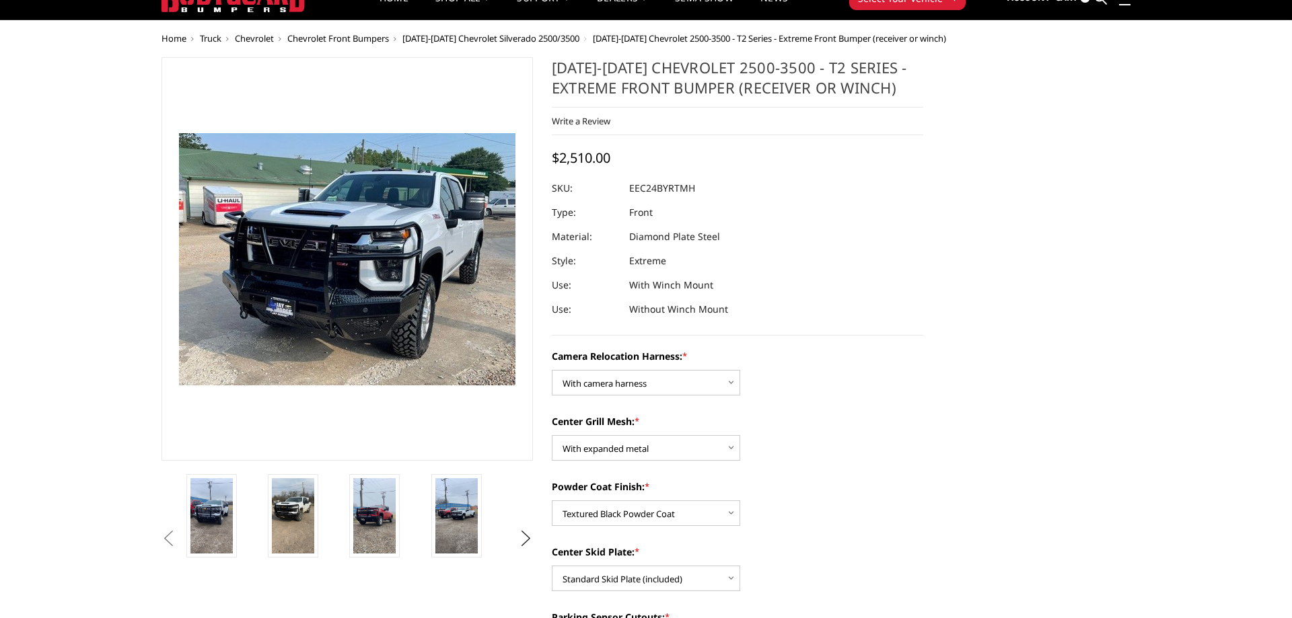
scroll to position [69, 0]
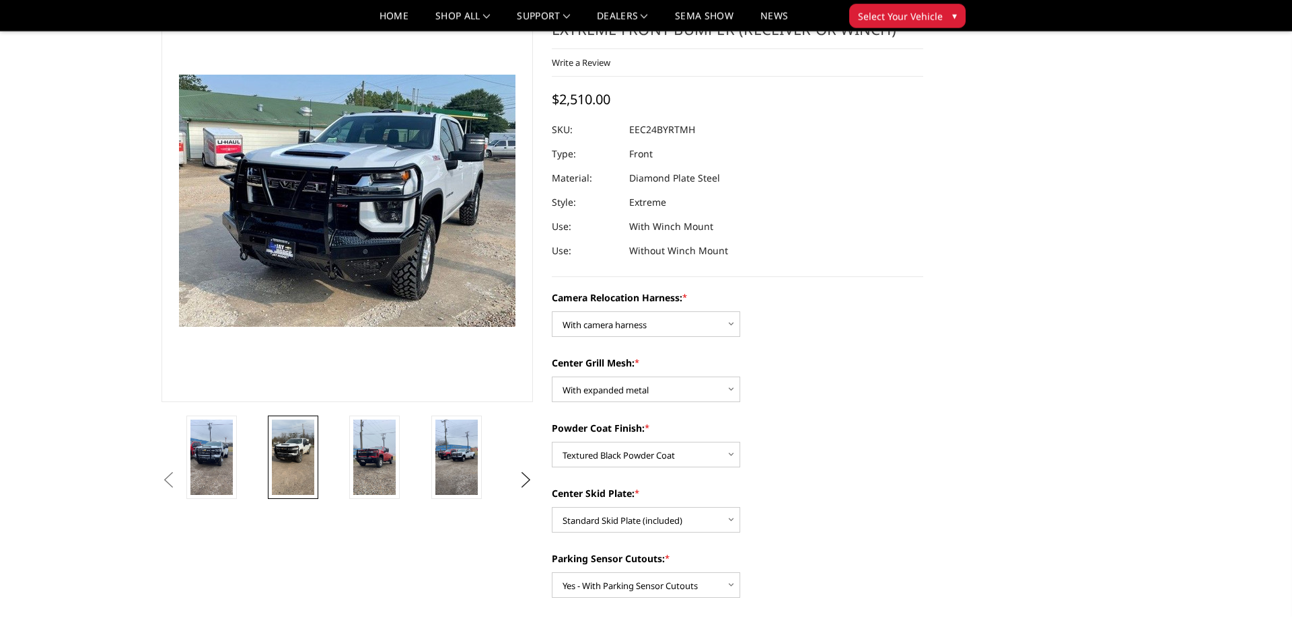
click at [293, 455] on img at bounding box center [293, 457] width 42 height 75
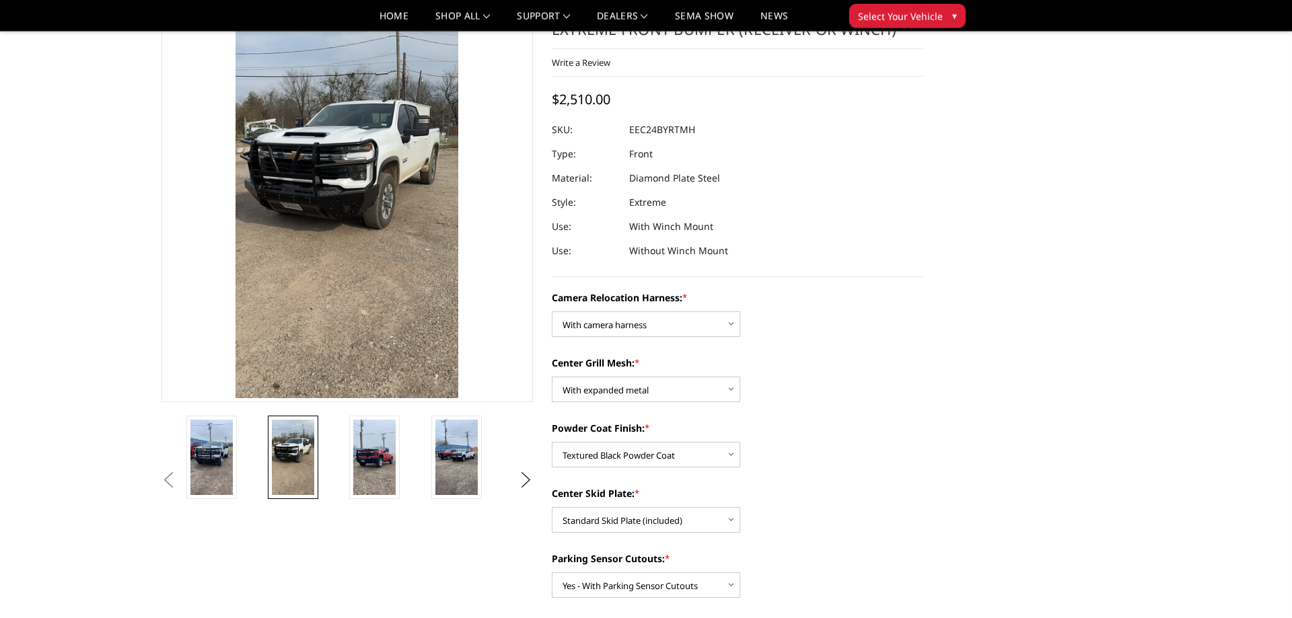
scroll to position [0, 328]
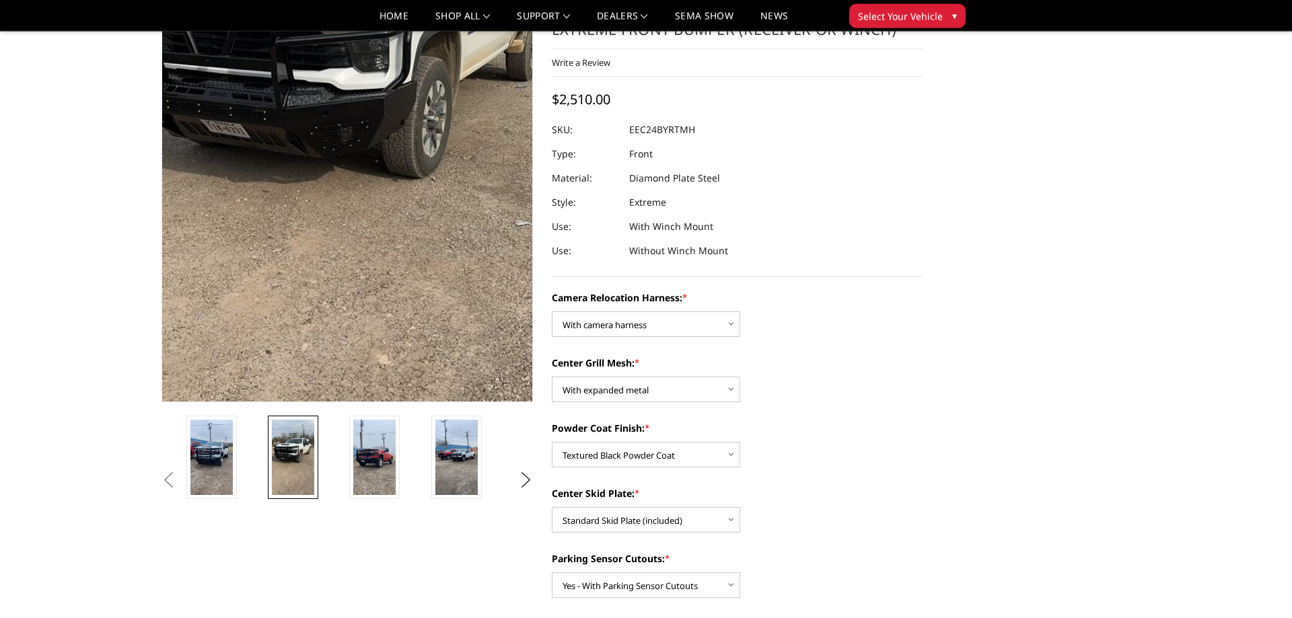
click at [354, 276] on img at bounding box center [346, 115] width 484 height 861
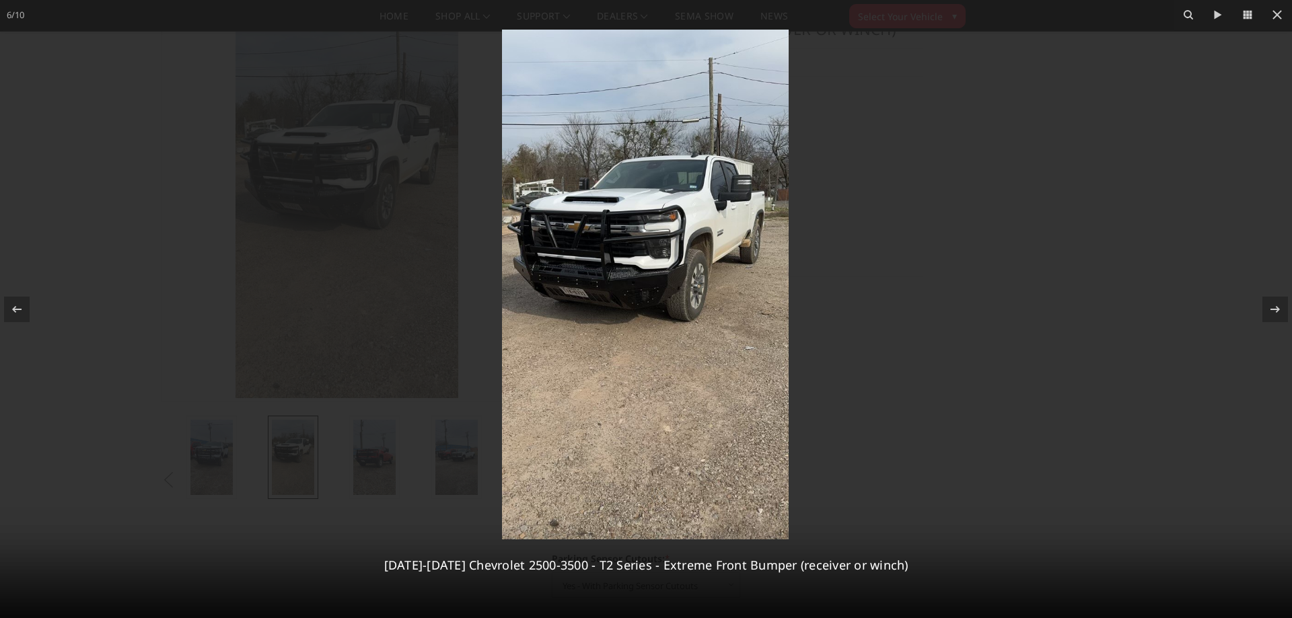
click at [640, 250] on img at bounding box center [645, 285] width 287 height 510
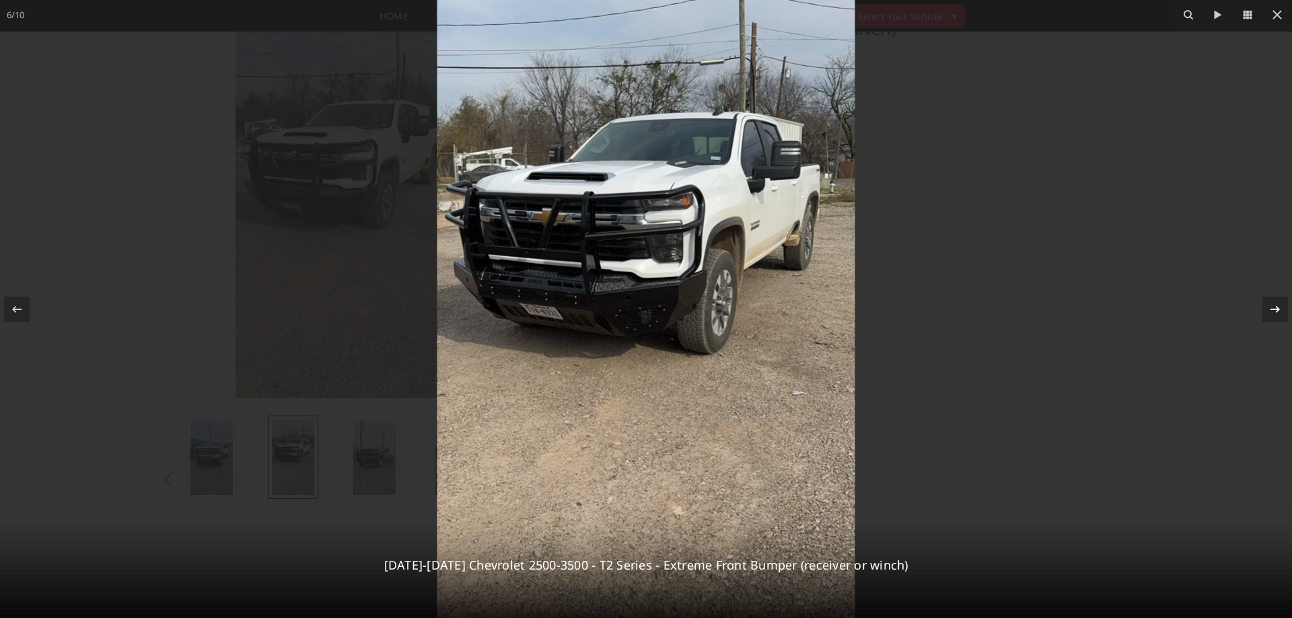
click at [1275, 309] on icon at bounding box center [1275, 309] width 16 height 16
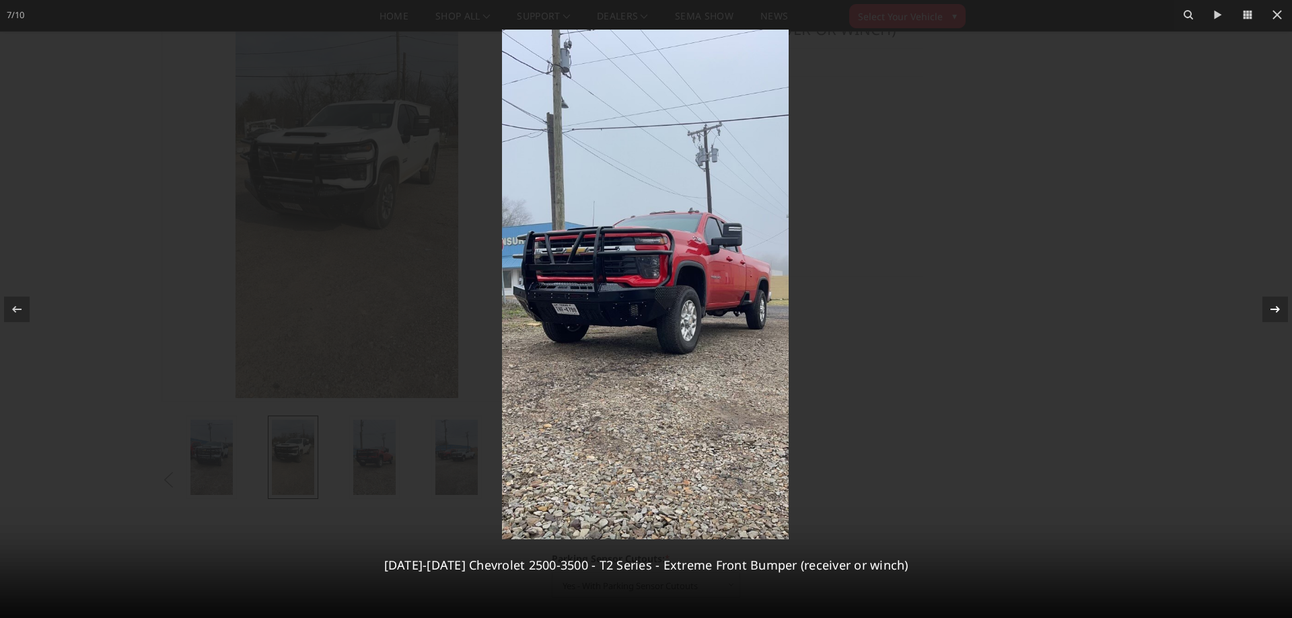
click at [1275, 309] on icon at bounding box center [1275, 309] width 16 height 16
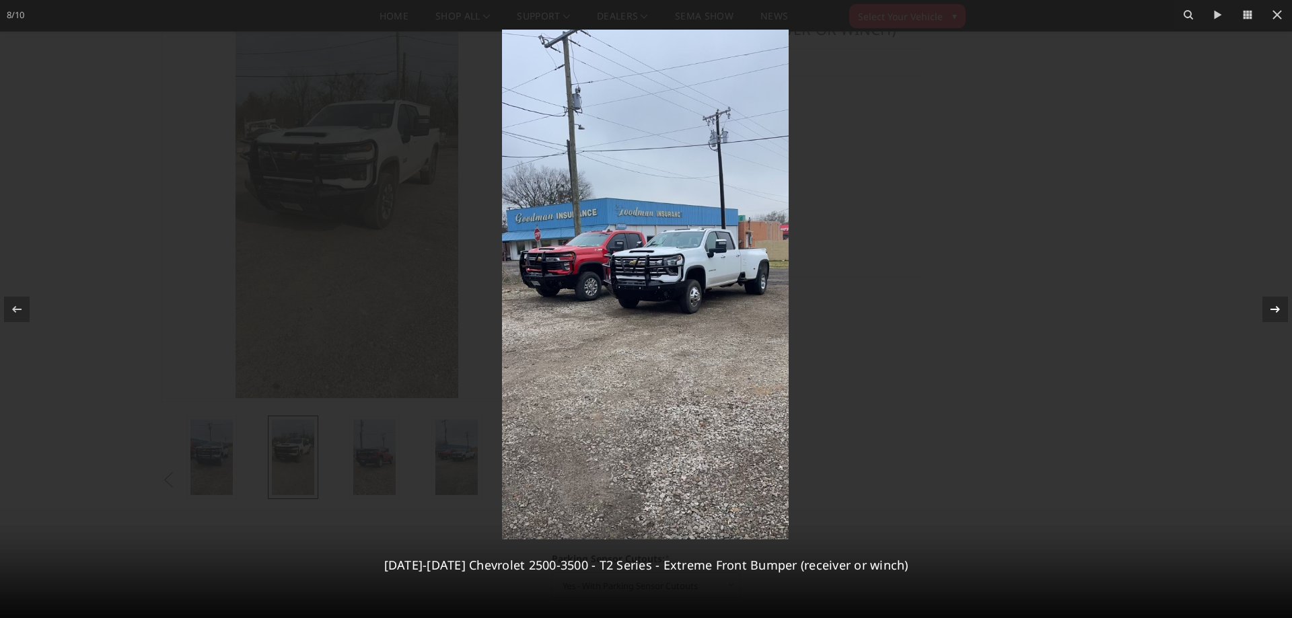
click at [1275, 309] on icon at bounding box center [1275, 309] width 16 height 16
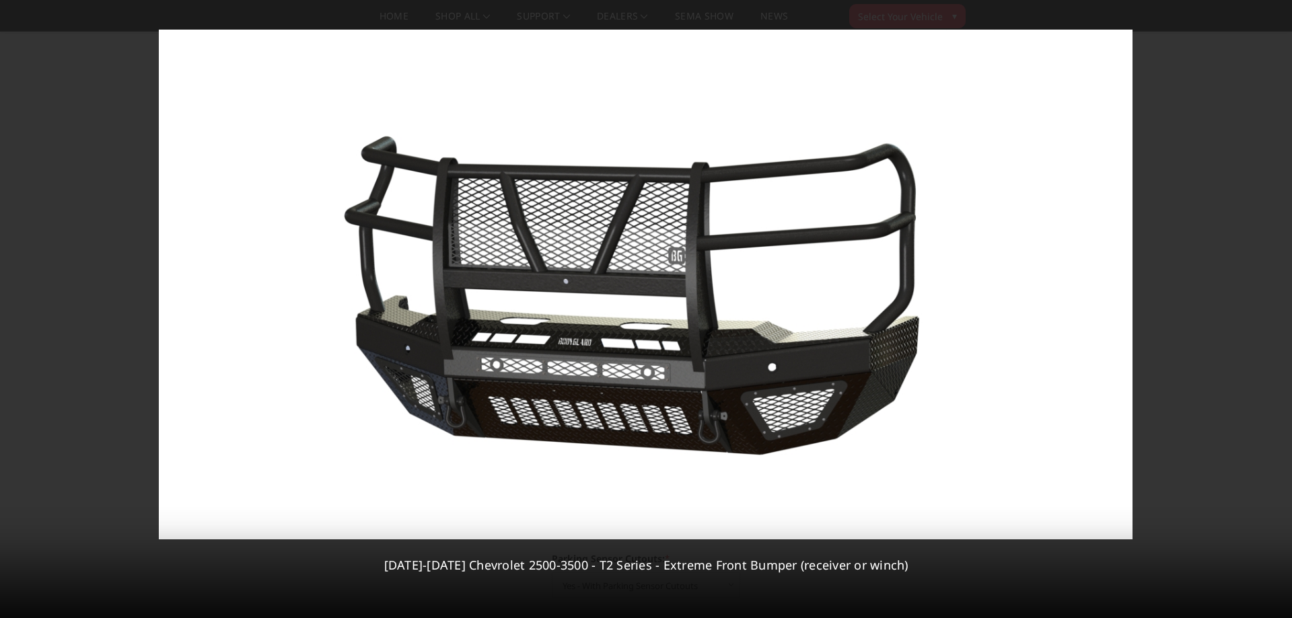
click at [1275, 309] on div "9 / [PHONE_NUMBER][DATE][DATE] Chevrolet 2500-3500 - T2 Series - Extreme Front …" at bounding box center [646, 309] width 1292 height 618
click at [1275, 309] on icon at bounding box center [1275, 309] width 16 height 16
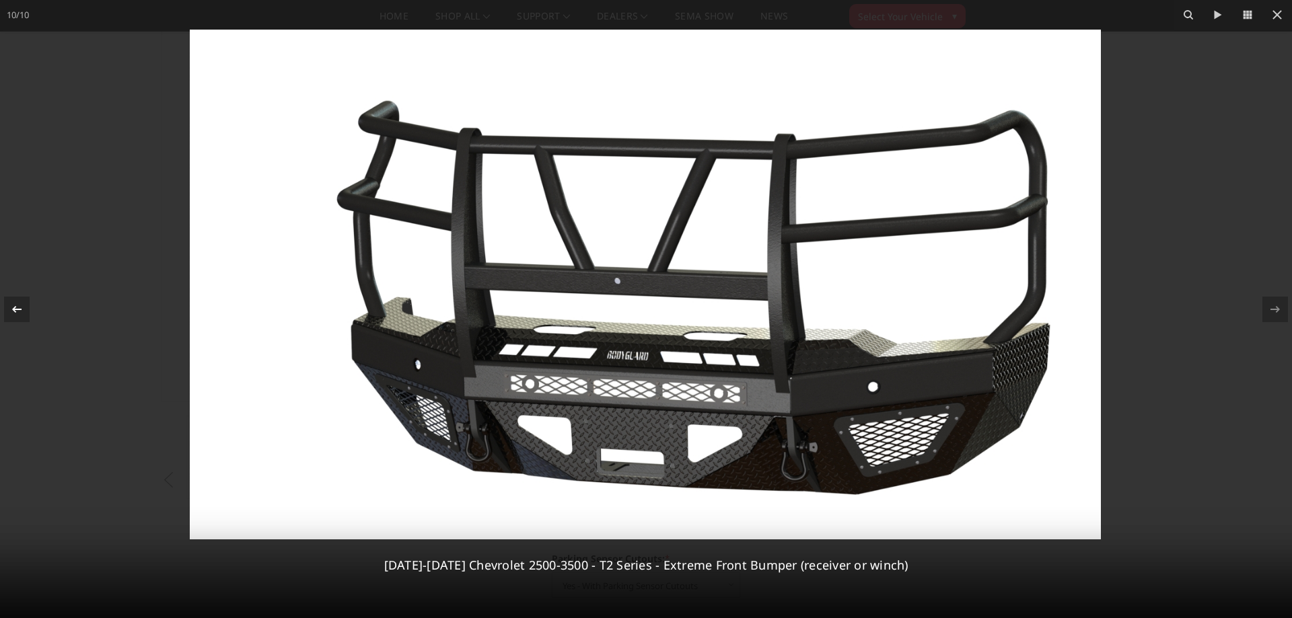
click at [5, 304] on div at bounding box center [17, 310] width 26 height 26
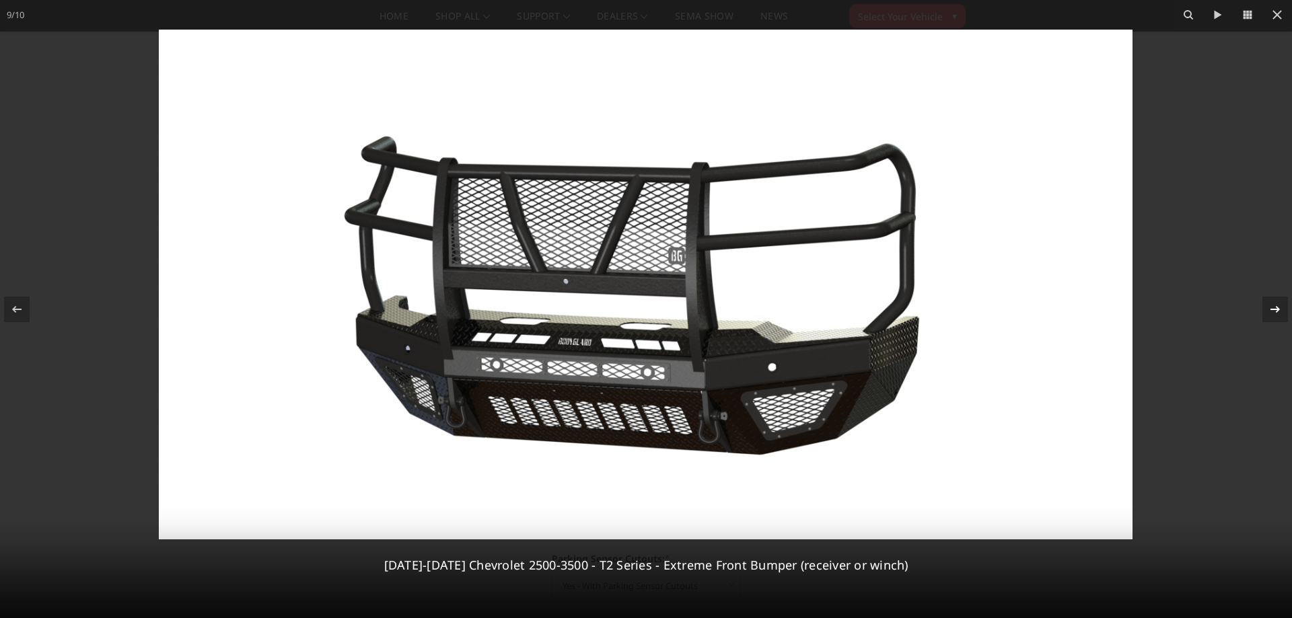
click at [1269, 307] on icon at bounding box center [1275, 309] width 16 height 16
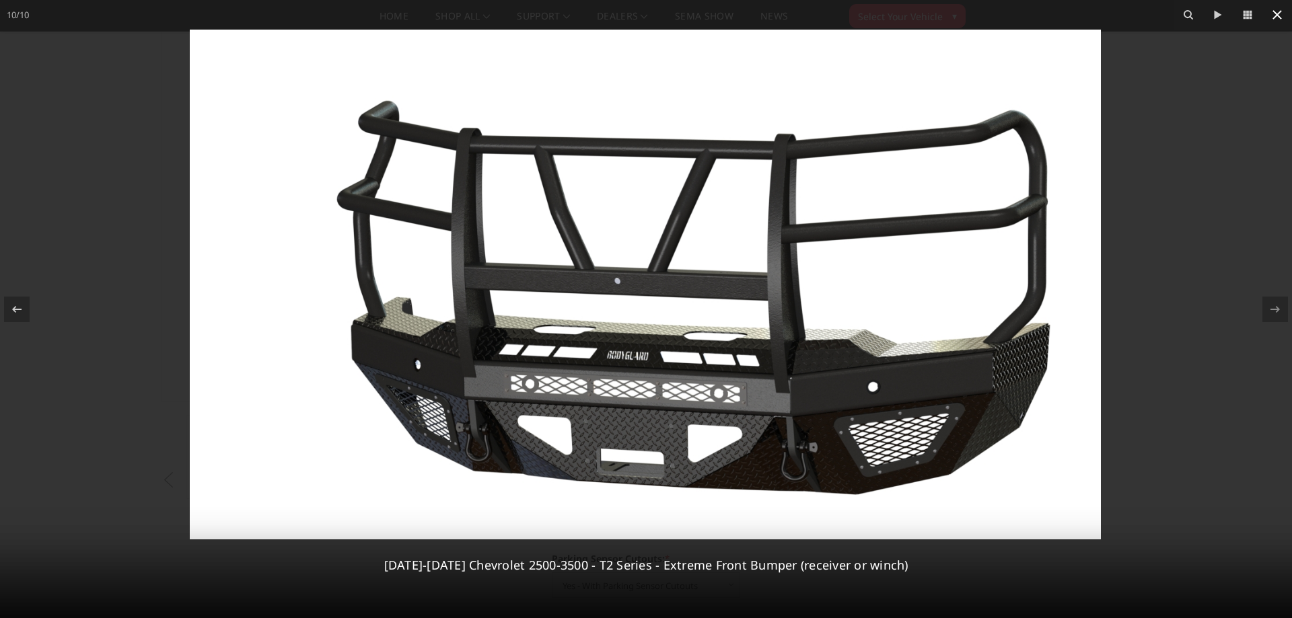
click at [1286, 17] on button at bounding box center [1277, 15] width 30 height 30
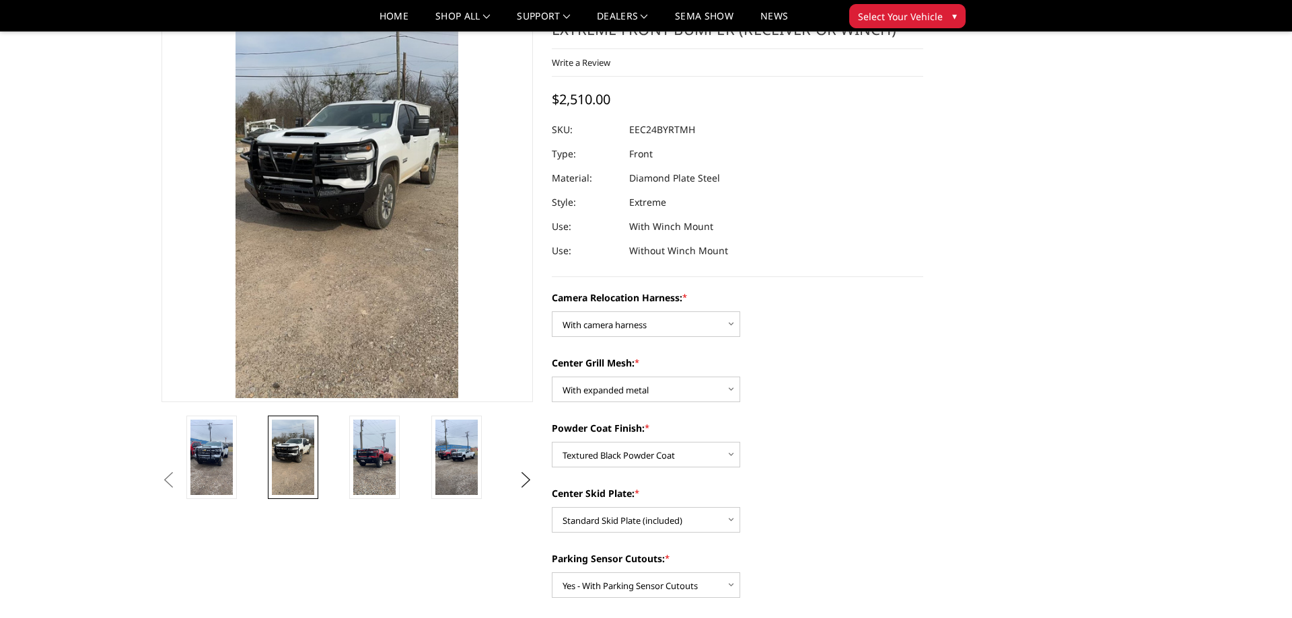
scroll to position [0, 0]
